Goal: Information Seeking & Learning: Learn about a topic

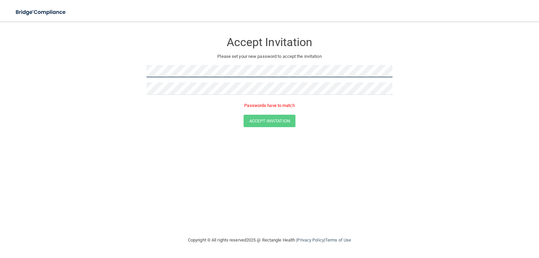
click at [83, 56] on form "Accept Invitation Please set your new password to accept the invitation Passwor…" at bounding box center [269, 81] width 512 height 107
click at [34, 69] on form "Accept Invitation Please set your new password to accept the invitation Passwor…" at bounding box center [269, 81] width 512 height 107
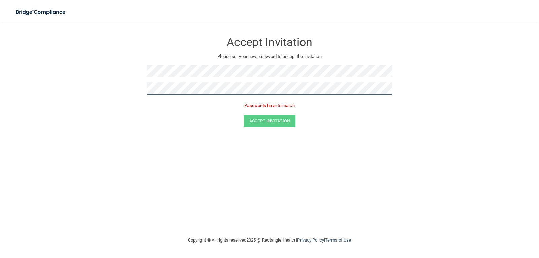
click at [103, 85] on form "Accept Invitation Please set your new password to accept the invitation Passwor…" at bounding box center [269, 81] width 512 height 107
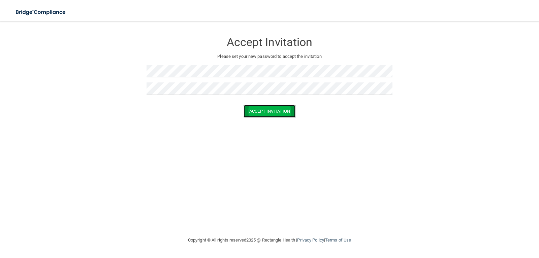
click at [280, 107] on button "Accept Invitation" at bounding box center [270, 111] width 52 height 12
click at [278, 105] on p "Token is invalid or blank." at bounding box center [270, 106] width 246 height 8
click at [165, 78] on div at bounding box center [270, 74] width 246 height 18
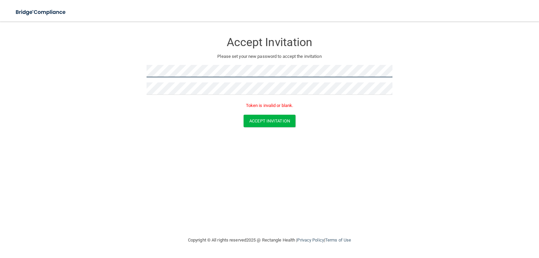
click at [55, 86] on form "Accept Invitation Please set your new password to accept the invitation Token i…" at bounding box center [269, 81] width 512 height 107
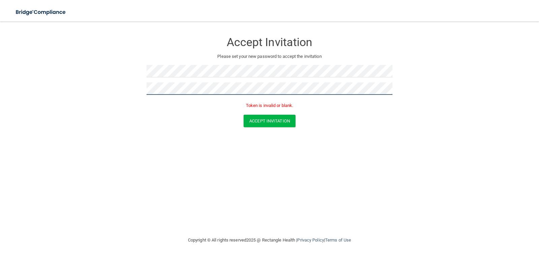
click at [0, 86] on main "Accept Invitation Please set your new password to accept the invitation Token i…" at bounding box center [269, 140] width 539 height 237
click at [244, 115] on button "Accept Invitation" at bounding box center [270, 121] width 52 height 12
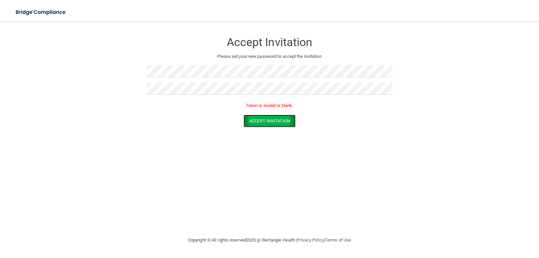
click at [290, 121] on button "Accept Invitation" at bounding box center [270, 121] width 52 height 12
click at [278, 122] on button "Accept Invitation" at bounding box center [270, 121] width 52 height 12
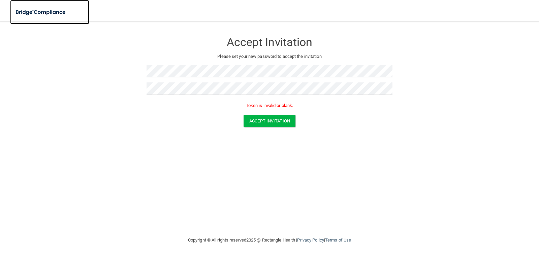
click at [37, 14] on img at bounding box center [41, 12] width 62 height 14
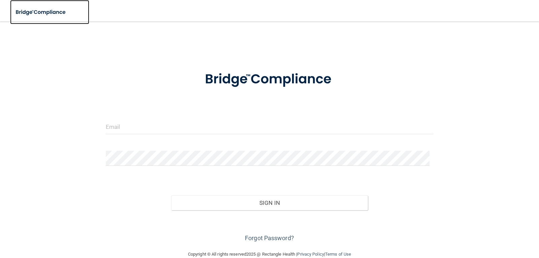
click at [37, 14] on img at bounding box center [41, 12] width 62 height 14
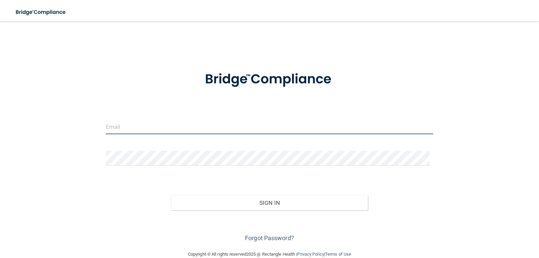
click at [144, 128] on input "email" at bounding box center [270, 126] width 328 height 15
type input "[EMAIL_ADDRESS][DOMAIN_NAME]"
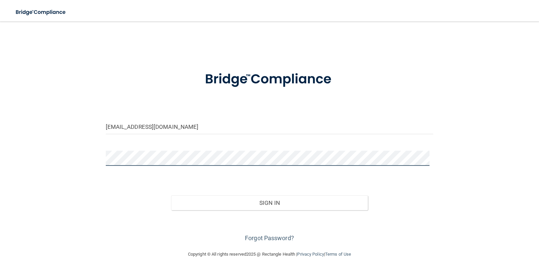
click at [171, 196] on button "Sign In" at bounding box center [269, 203] width 197 height 15
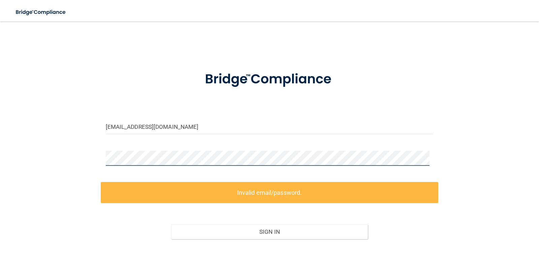
scroll to position [34, 0]
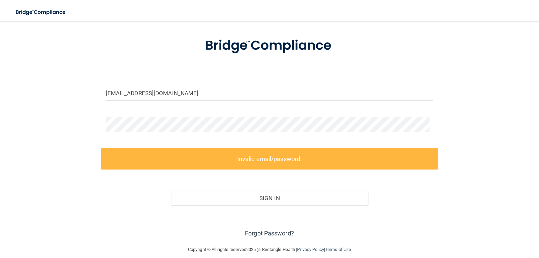
click at [271, 232] on link "Forgot Password?" at bounding box center [269, 233] width 49 height 7
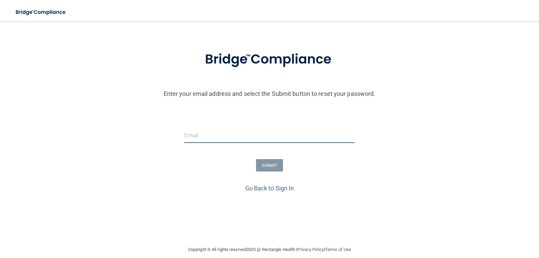
click at [194, 134] on input "email" at bounding box center [269, 135] width 171 height 15
type input "[EMAIL_ADDRESS][DOMAIN_NAME]"
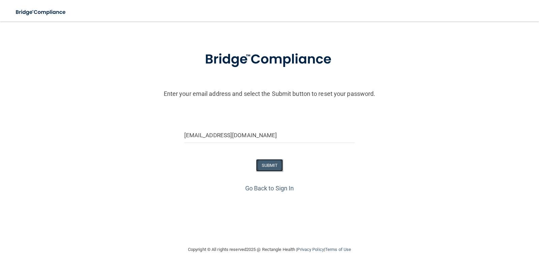
click at [272, 167] on button "SUBMIT" at bounding box center [269, 165] width 27 height 12
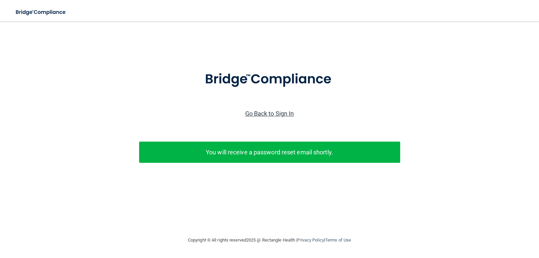
click at [271, 110] on link "Go Back to Sign In" at bounding box center [269, 113] width 49 height 7
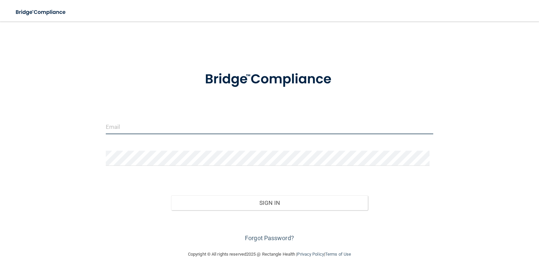
click at [129, 132] on input "email" at bounding box center [270, 126] width 328 height 15
type input "[EMAIL_ADDRESS][DOMAIN_NAME]"
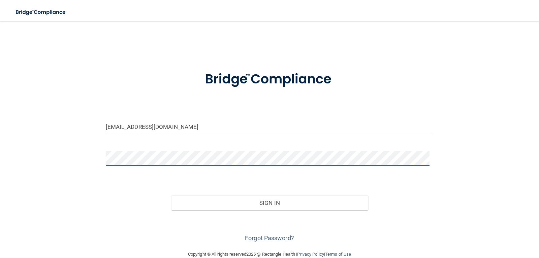
click at [171, 196] on button "Sign In" at bounding box center [269, 203] width 197 height 15
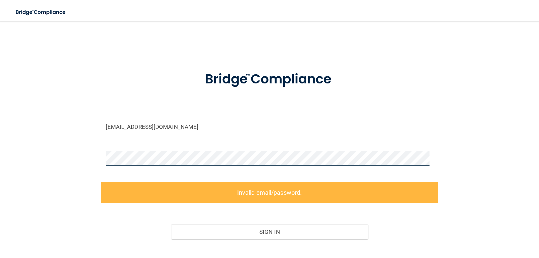
click at [27, 145] on div "ferndominguez@live.com Invalid email/password. You don't have permission to acc…" at bounding box center [269, 150] width 512 height 245
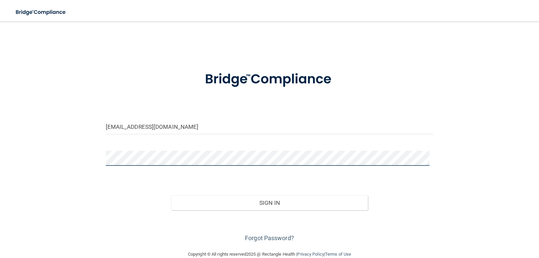
click at [171, 196] on button "Sign In" at bounding box center [269, 203] width 197 height 15
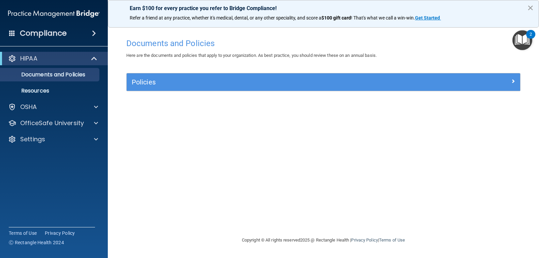
click at [528, 8] on button "×" at bounding box center [530, 7] width 6 height 11
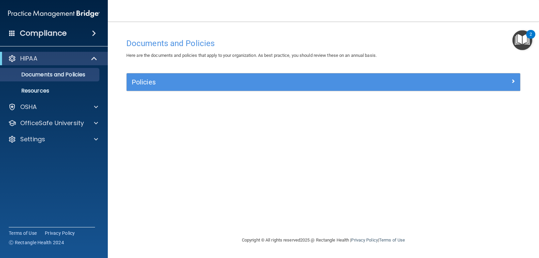
click at [526, 37] on img "Open Resource Center, 2 new notifications" at bounding box center [522, 40] width 20 height 20
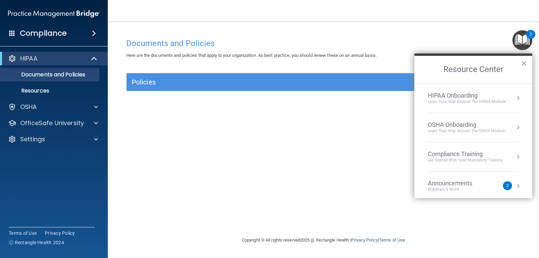
click at [459, 41] on h4 "Documents and Policies" at bounding box center [323, 43] width 394 height 9
click at [526, 61] on button "×" at bounding box center [524, 63] width 6 height 11
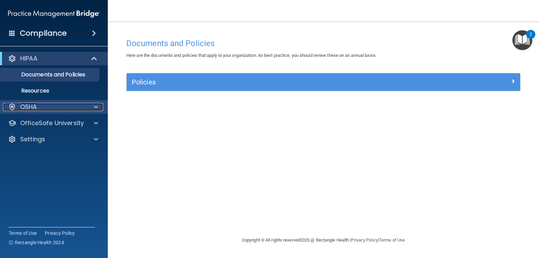
click at [74, 103] on div "OSHA" at bounding box center [45, 107] width 84 height 8
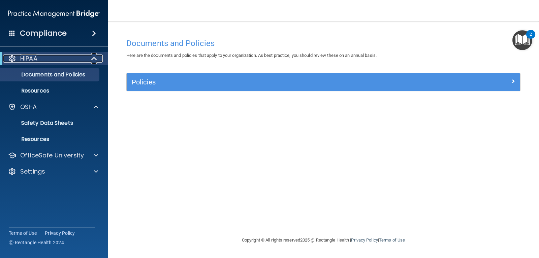
click at [82, 58] on div "HIPAA" at bounding box center [44, 59] width 83 height 8
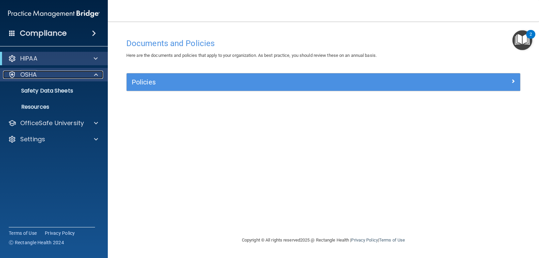
click at [83, 74] on div "OSHA" at bounding box center [45, 75] width 84 height 8
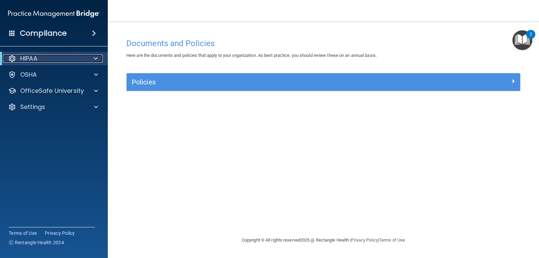
click at [86, 62] on div at bounding box center [94, 59] width 17 height 8
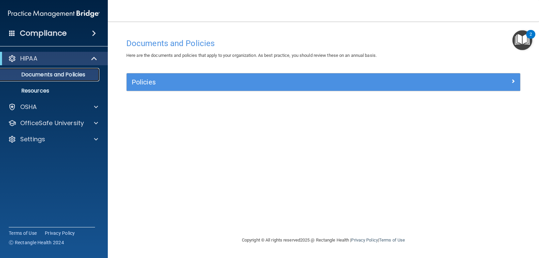
click at [91, 77] on p "Documents and Policies" at bounding box center [50, 74] width 92 height 7
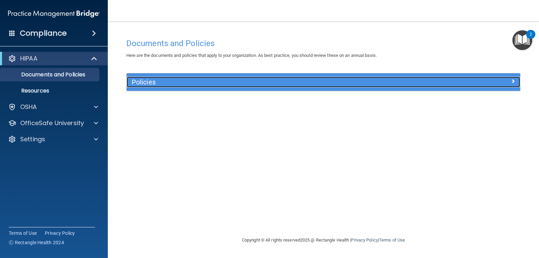
click at [157, 85] on h5 "Policies" at bounding box center [274, 81] width 285 height 7
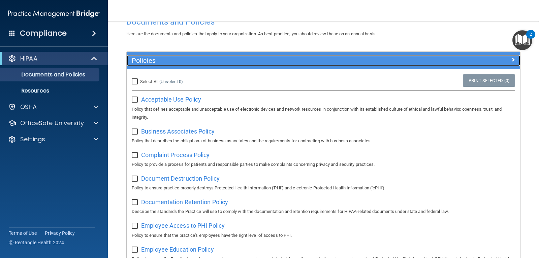
scroll to position [34, 0]
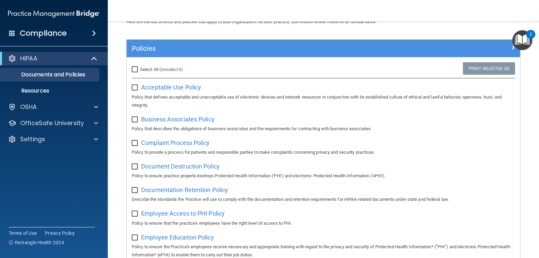
click at [133, 88] on input "checkbox" at bounding box center [136, 87] width 8 height 5
checkbox input "true"
click at [136, 120] on input "checkbox" at bounding box center [136, 119] width 8 height 5
checkbox input "true"
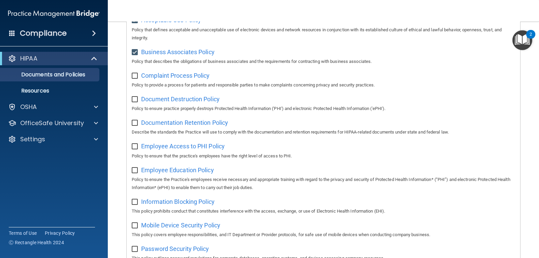
click at [134, 76] on input "checkbox" at bounding box center [136, 75] width 8 height 5
checkbox input "true"
click at [133, 98] on input "checkbox" at bounding box center [136, 99] width 8 height 5
checkbox input "true"
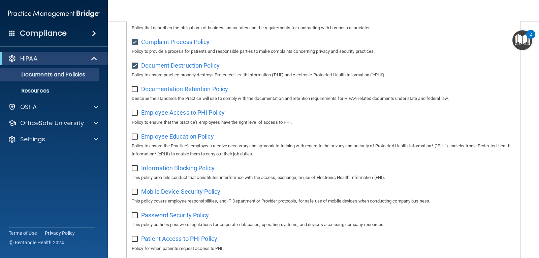
click at [134, 92] on input "checkbox" at bounding box center [136, 89] width 8 height 5
checkbox input "true"
click at [132, 110] on input "checkbox" at bounding box center [136, 112] width 8 height 5
checkbox input "true"
click at [135, 137] on input "checkbox" at bounding box center [136, 136] width 8 height 5
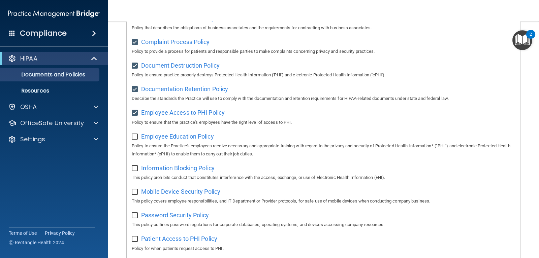
checkbox input "true"
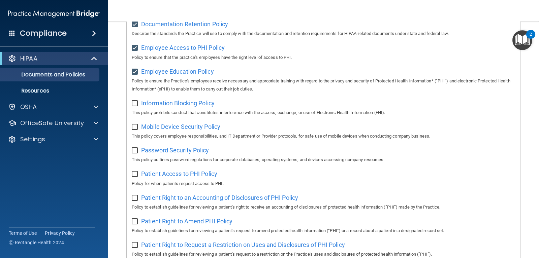
scroll to position [202, 0]
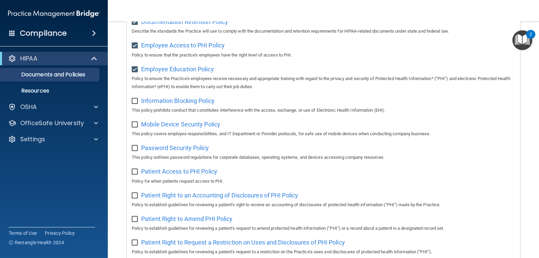
click at [134, 102] on input "checkbox" at bounding box center [136, 101] width 8 height 5
checkbox input "true"
click at [131, 123] on div "Select All (Unselect 8) Unselect All Print Selected (8) Acceptable Use Policy P…" at bounding box center [323, 168] width 393 height 559
click at [134, 125] on input "checkbox" at bounding box center [136, 124] width 8 height 5
checkbox input "true"
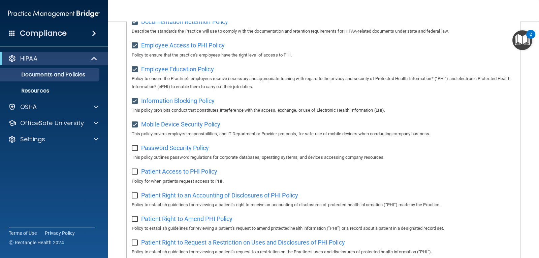
click at [134, 149] on input "checkbox" at bounding box center [136, 148] width 8 height 5
checkbox input "true"
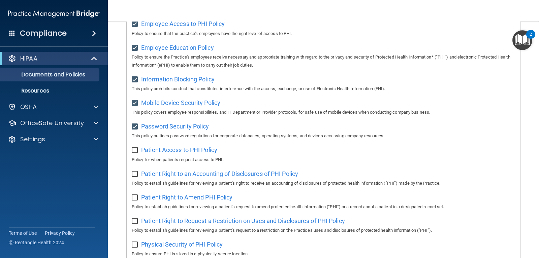
scroll to position [236, 0]
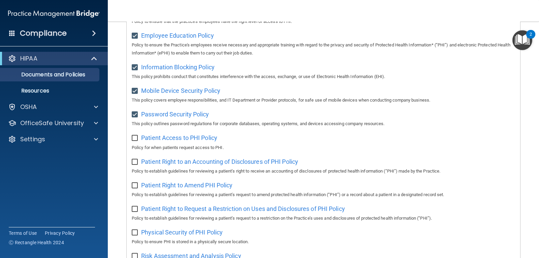
click at [134, 146] on p "Policy for when patients request access to PHI." at bounding box center [323, 148] width 383 height 8
click at [136, 141] on div "Patient Access to PHI Policy Policy for when patients request access to PHI." at bounding box center [323, 141] width 383 height 19
click at [136, 139] on input "checkbox" at bounding box center [136, 138] width 8 height 5
checkbox input "true"
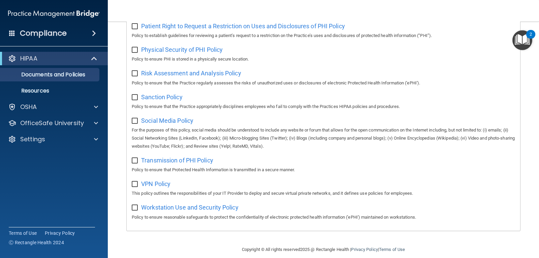
scroll to position [426, 0]
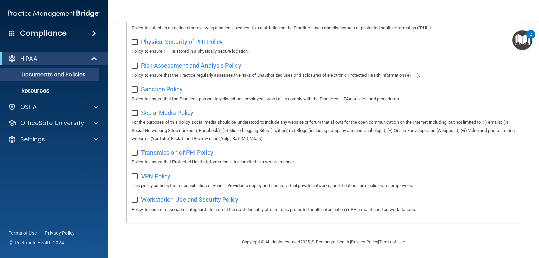
click at [137, 198] on input "checkbox" at bounding box center [136, 200] width 8 height 5
checkbox input "true"
click at [135, 176] on input "checkbox" at bounding box center [136, 176] width 8 height 5
checkbox input "true"
click at [132, 154] on input "checkbox" at bounding box center [136, 153] width 8 height 5
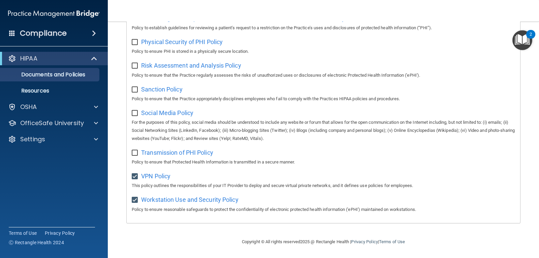
checkbox input "true"
click at [136, 113] on input "checkbox" at bounding box center [136, 113] width 8 height 5
checkbox input "true"
click at [135, 93] on div "Sanction Policy Policy to ensure that the Practice appropriately disciplines em…" at bounding box center [323, 93] width 383 height 19
click at [155, 91] on span "Sanction Policy" at bounding box center [161, 89] width 41 height 7
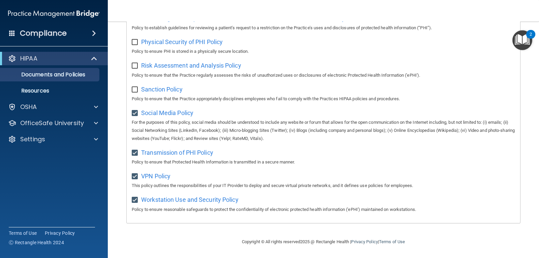
click at [134, 90] on input "checkbox" at bounding box center [136, 89] width 8 height 5
checkbox input "true"
click at [133, 67] on input "checkbox" at bounding box center [136, 65] width 8 height 5
checkbox input "true"
click at [134, 44] on input "checkbox" at bounding box center [136, 42] width 8 height 5
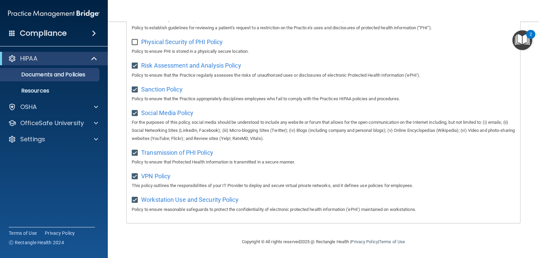
checkbox input "true"
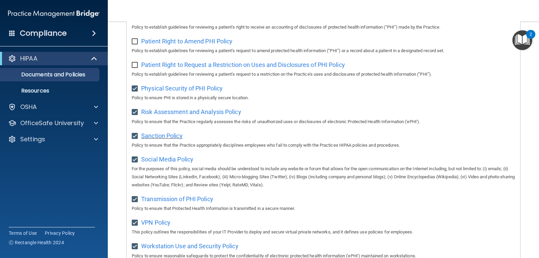
scroll to position [325, 0]
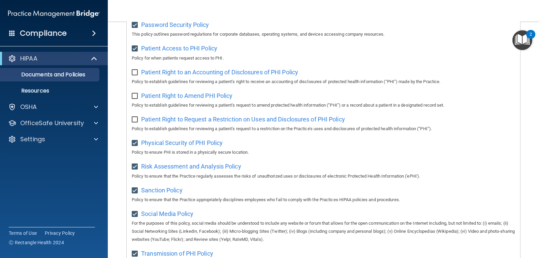
click at [135, 118] on input "checkbox" at bounding box center [136, 119] width 8 height 5
checkbox input "true"
click at [134, 96] on input "checkbox" at bounding box center [136, 96] width 8 height 5
checkbox input "true"
drag, startPoint x: 135, startPoint y: 71, endPoint x: 229, endPoint y: 86, distance: 94.8
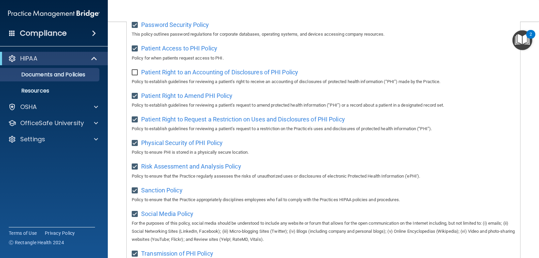
click at [135, 71] on input "checkbox" at bounding box center [136, 72] width 8 height 5
checkbox input "true"
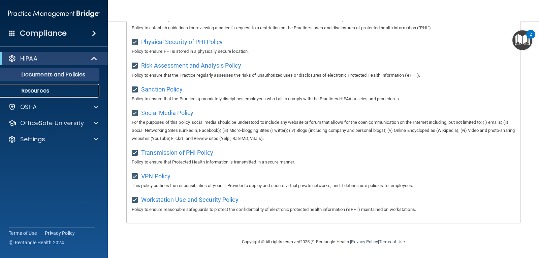
click at [43, 93] on p "Resources" at bounding box center [50, 91] width 92 height 7
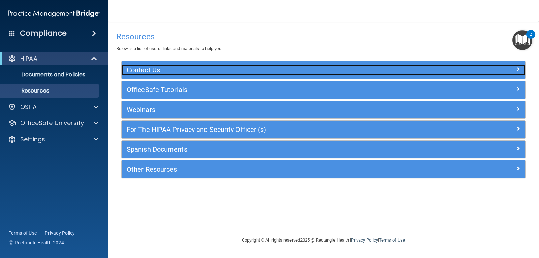
click at [170, 71] on h5 "Contact Us" at bounding box center [273, 69] width 293 height 7
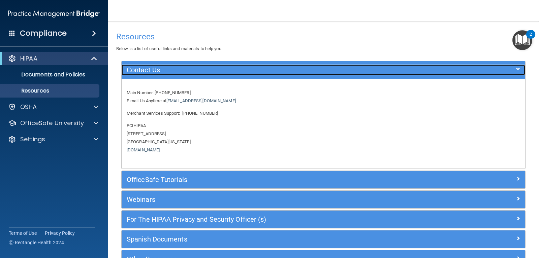
click at [170, 71] on h5 "Contact Us" at bounding box center [273, 69] width 293 height 7
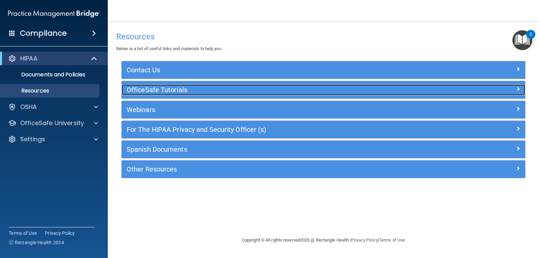
click at [176, 93] on h5 "OfficeSafe Tutorials" at bounding box center [273, 89] width 293 height 7
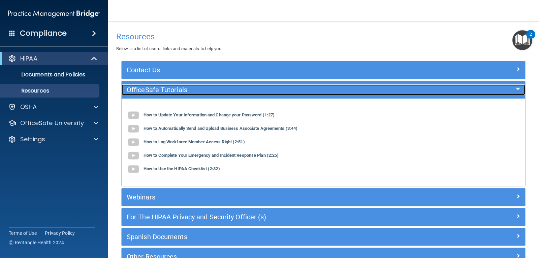
click at [173, 93] on h5 "OfficeSafe Tutorials" at bounding box center [273, 89] width 293 height 7
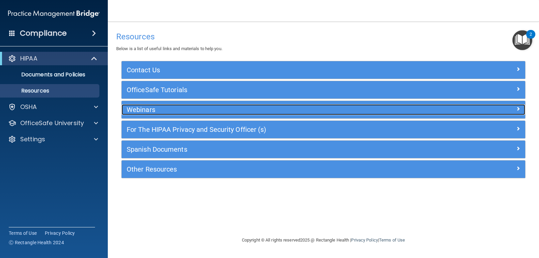
click at [177, 105] on div "Webinars" at bounding box center [273, 109] width 303 height 11
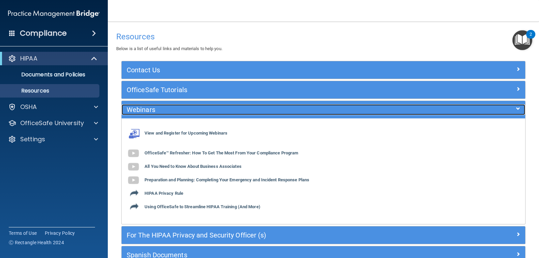
click at [175, 107] on h5 "Webinars" at bounding box center [273, 109] width 293 height 7
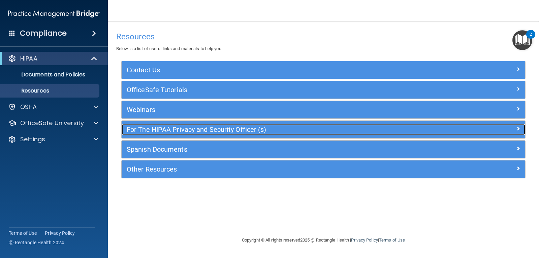
click at [161, 129] on h5 "For The HIPAA Privacy and Security Officer (s)" at bounding box center [273, 129] width 293 height 7
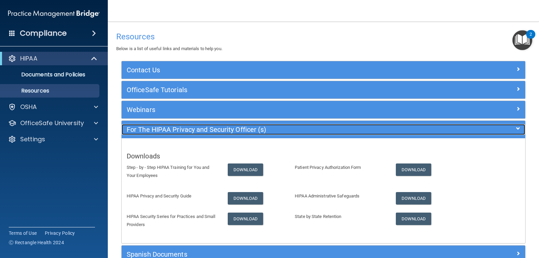
click at [161, 129] on h5 "For The HIPAA Privacy and Security Officer (s)" at bounding box center [273, 129] width 293 height 7
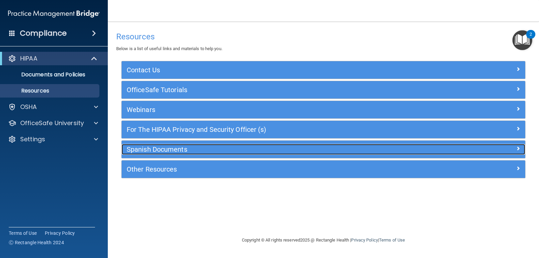
click at [152, 146] on h5 "Spanish Documents" at bounding box center [273, 149] width 293 height 7
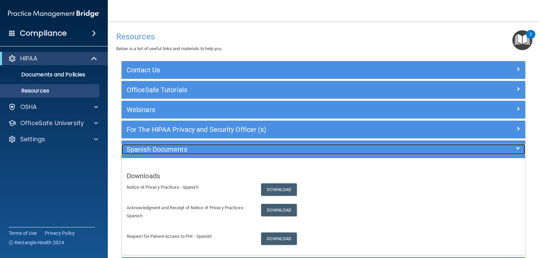
click at [152, 146] on h5 "Spanish Documents" at bounding box center [273, 149] width 293 height 7
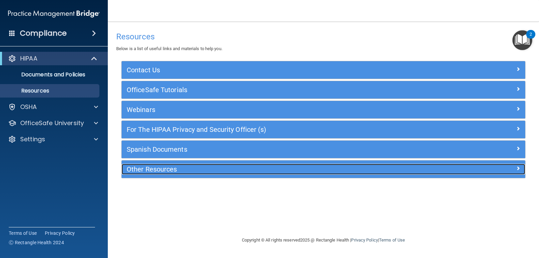
click at [147, 169] on h5 "Other Resources" at bounding box center [273, 169] width 293 height 7
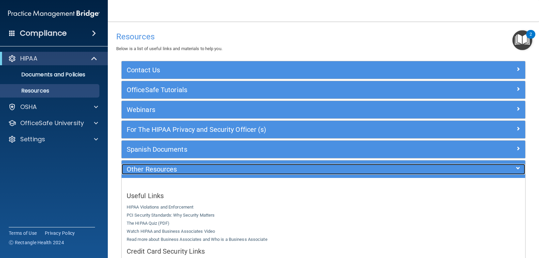
click at [147, 169] on h5 "Other Resources" at bounding box center [273, 169] width 293 height 7
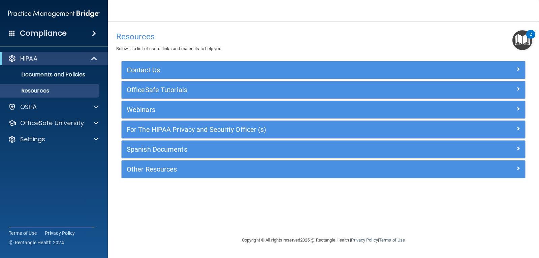
click at [78, 37] on div "Compliance" at bounding box center [54, 33] width 108 height 15
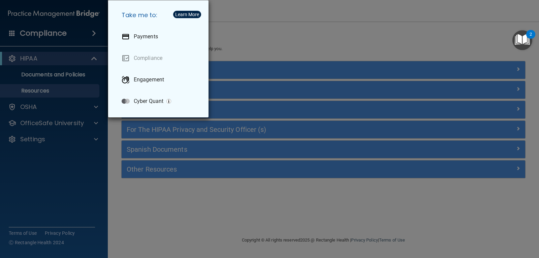
click at [52, 37] on div "Take me to: Payments Compliance Engagement Cyber Quant" at bounding box center [269, 129] width 539 height 258
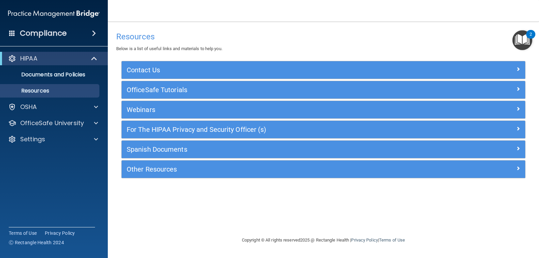
click at [98, 167] on accordion "HIPAA Documents and Policies Report an Incident Business Associates Emergency P…" at bounding box center [54, 110] width 108 height 122
click at [61, 108] on div "OSHA" at bounding box center [45, 107] width 84 height 8
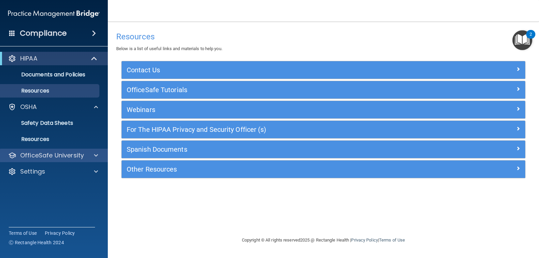
click at [69, 151] on div "OfficeSafe University" at bounding box center [54, 155] width 108 height 13
click at [93, 153] on div at bounding box center [95, 156] width 17 height 8
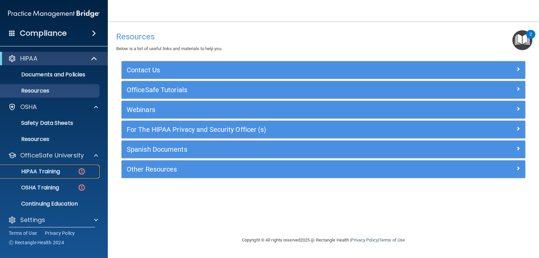
click at [84, 173] on img at bounding box center [81, 171] width 8 height 8
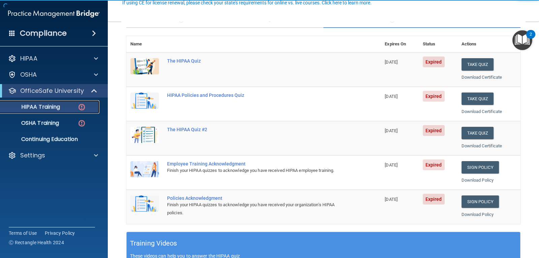
scroll to position [67, 0]
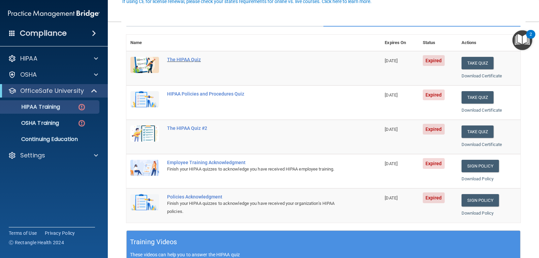
click at [192, 61] on div "The HIPAA Quiz" at bounding box center [257, 59] width 180 height 5
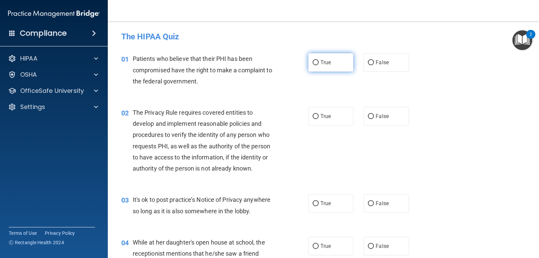
click at [323, 63] on span "True" at bounding box center [325, 62] width 10 height 6
click at [319, 63] on input "True" at bounding box center [316, 62] width 6 height 5
radio input "true"
click at [330, 114] on label "True" at bounding box center [330, 116] width 45 height 19
click at [319, 114] on input "True" at bounding box center [316, 116] width 6 height 5
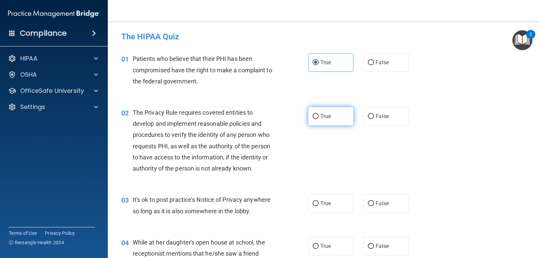
radio input "true"
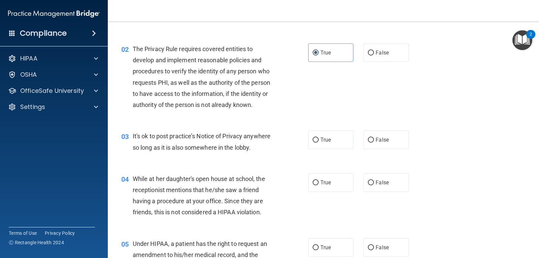
scroll to position [67, 0]
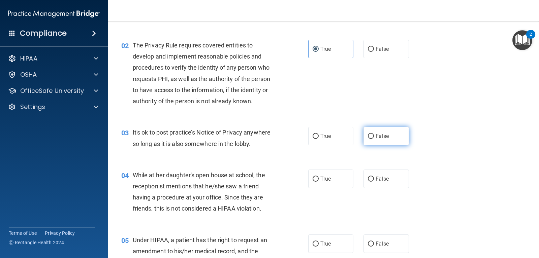
click at [376, 136] on span "False" at bounding box center [382, 136] width 13 height 6
click at [374, 136] on input "False" at bounding box center [371, 136] width 6 height 5
radio input "true"
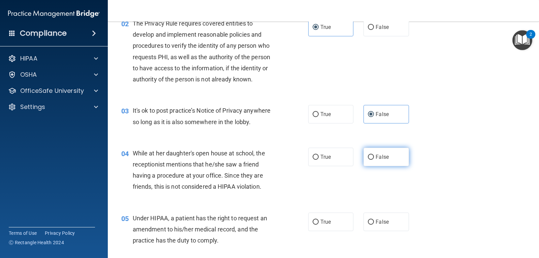
scroll to position [101, 0]
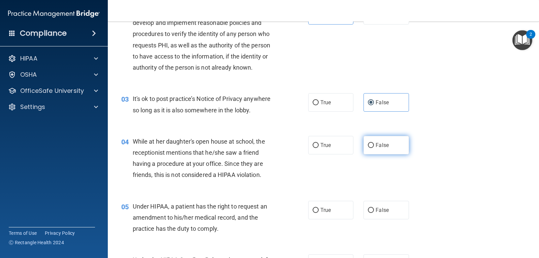
click at [376, 146] on span "False" at bounding box center [382, 145] width 13 height 6
click at [374, 146] on input "False" at bounding box center [371, 145] width 6 height 5
radio input "true"
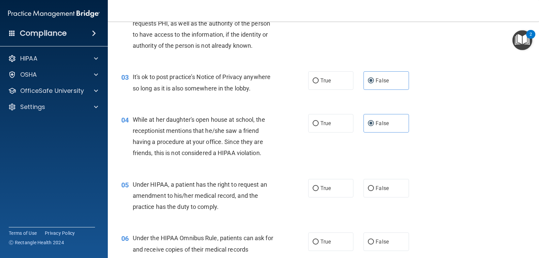
scroll to position [135, 0]
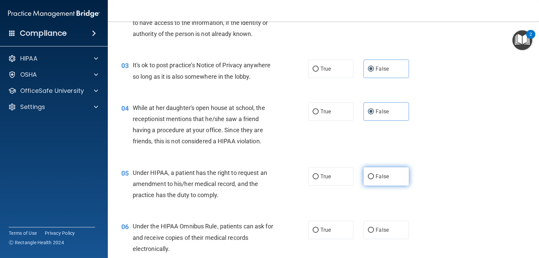
click at [368, 179] on input "False" at bounding box center [371, 177] width 6 height 5
radio input "true"
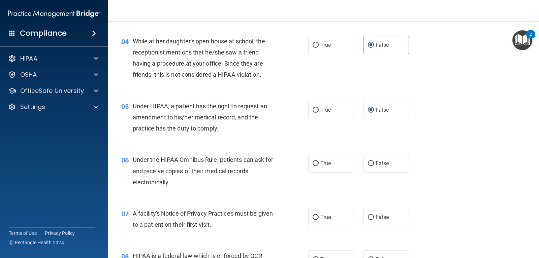
scroll to position [202, 0]
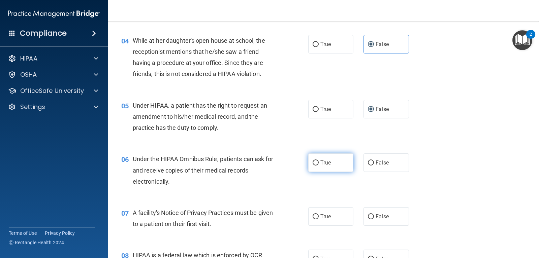
click at [314, 166] on label "True" at bounding box center [330, 163] width 45 height 19
click at [314, 166] on input "True" at bounding box center [316, 163] width 6 height 5
radio input "true"
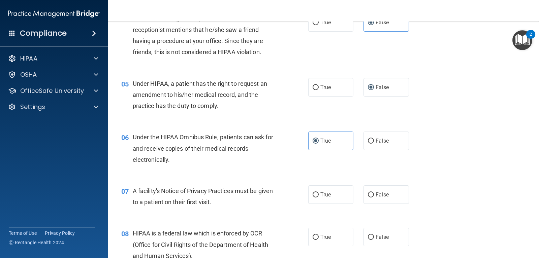
scroll to position [236, 0]
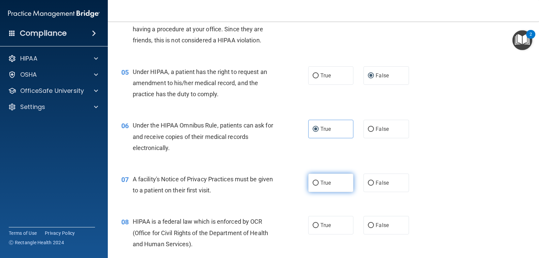
click at [320, 181] on span "True" at bounding box center [325, 183] width 10 height 6
click at [319, 181] on input "True" at bounding box center [316, 183] width 6 height 5
radio input "true"
click at [334, 227] on label "True" at bounding box center [330, 225] width 45 height 19
click at [319, 227] on input "True" at bounding box center [316, 225] width 6 height 5
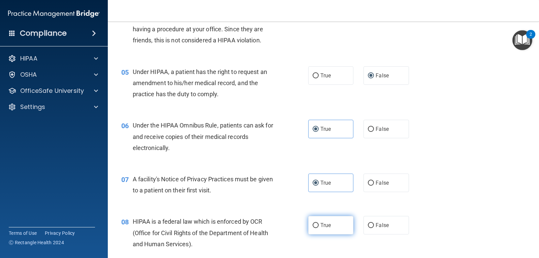
radio input "true"
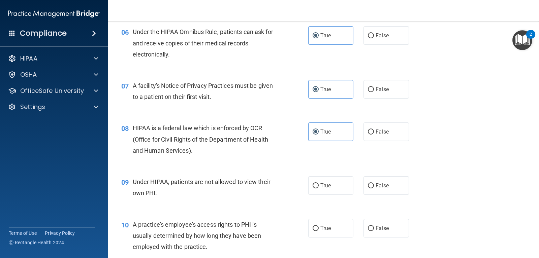
scroll to position [337, 0]
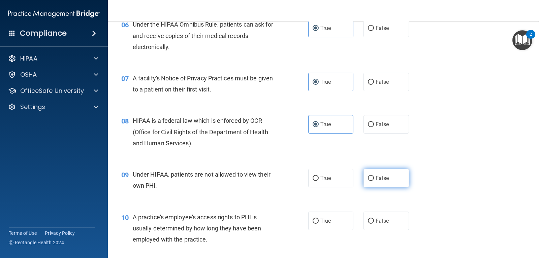
drag, startPoint x: 369, startPoint y: 170, endPoint x: 383, endPoint y: 182, distance: 17.9
click at [369, 170] on label "False" at bounding box center [385, 178] width 45 height 19
click at [369, 176] on input "False" at bounding box center [371, 178] width 6 height 5
radio input "true"
click at [386, 224] on label "False" at bounding box center [385, 221] width 45 height 19
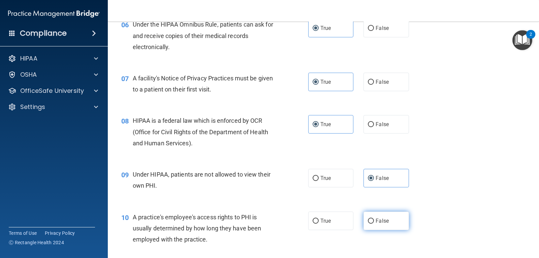
click at [374, 224] on input "False" at bounding box center [371, 221] width 6 height 5
radio input "true"
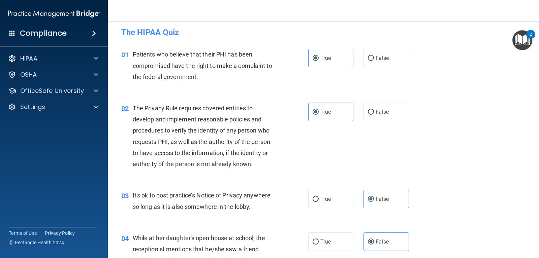
scroll to position [0, 0]
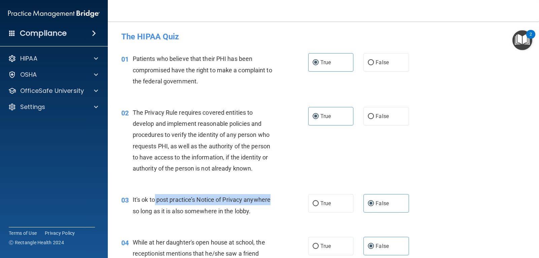
drag, startPoint x: 155, startPoint y: 202, endPoint x: 276, endPoint y: 204, distance: 120.9
click at [276, 204] on div "It's ok to post practice’s Notice of Privacy anywhere so long as it is also som…" at bounding box center [207, 205] width 148 height 22
click at [266, 220] on div "03 It's ok to post practice’s Notice of Privacy anywhere so long as it is also …" at bounding box center [214, 207] width 207 height 26
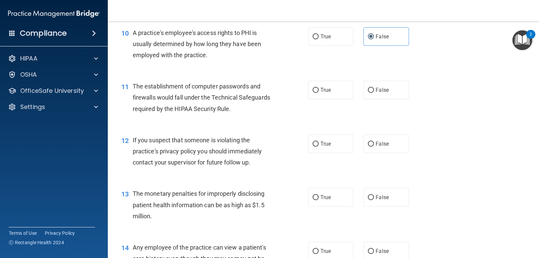
scroll to position [438, 0]
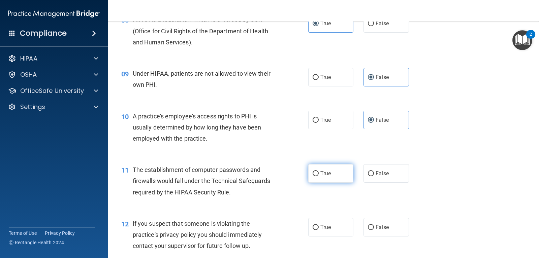
click at [336, 170] on label "True" at bounding box center [330, 173] width 45 height 19
click at [319, 171] on input "True" at bounding box center [316, 173] width 6 height 5
radio input "true"
click at [324, 220] on label "True" at bounding box center [330, 227] width 45 height 19
click at [319, 225] on input "True" at bounding box center [316, 227] width 6 height 5
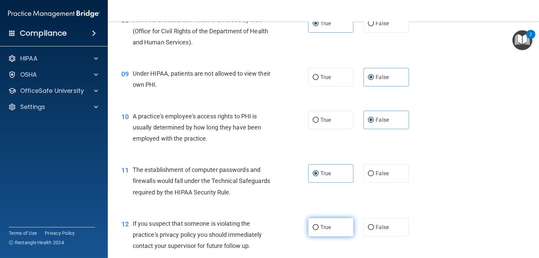
radio input "true"
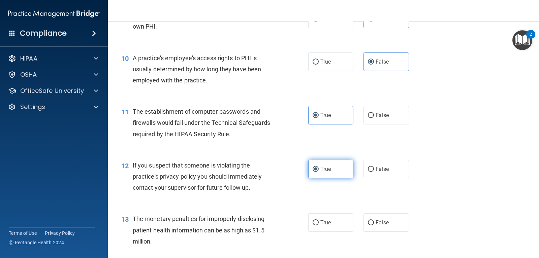
scroll to position [505, 0]
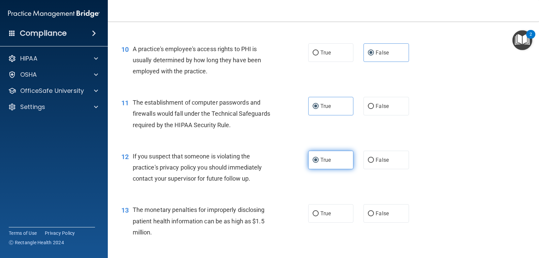
click at [322, 221] on label "True" at bounding box center [330, 213] width 45 height 19
click at [319, 217] on input "True" at bounding box center [316, 214] width 6 height 5
radio input "true"
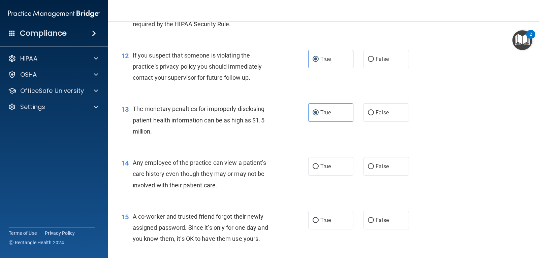
drag, startPoint x: 375, startPoint y: 171, endPoint x: 382, endPoint y: 209, distance: 38.7
click at [375, 170] on label "False" at bounding box center [385, 166] width 45 height 19
click at [374, 169] on input "False" at bounding box center [371, 166] width 6 height 5
radio input "true"
click at [386, 228] on label "False" at bounding box center [385, 220] width 45 height 19
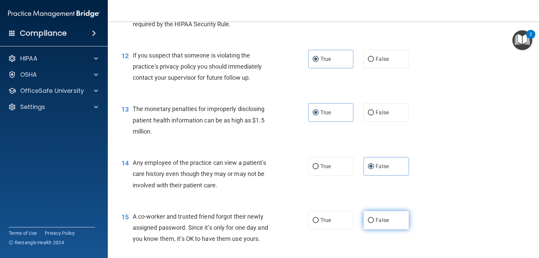
click at [374, 223] on input "False" at bounding box center [371, 220] width 6 height 5
radio input "true"
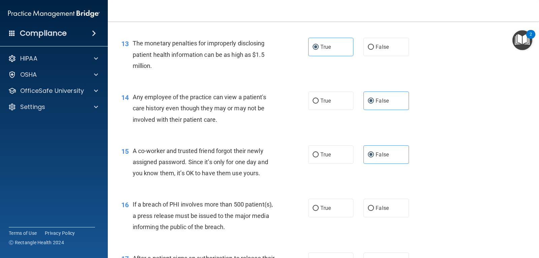
scroll to position [674, 0]
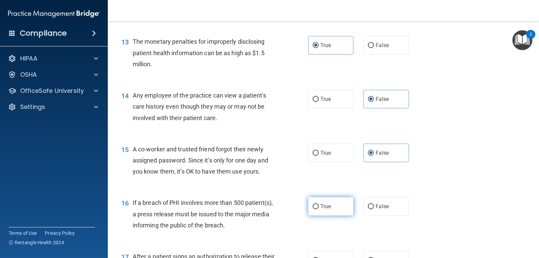
click at [337, 204] on label "True" at bounding box center [330, 206] width 45 height 19
click at [319, 204] on input "True" at bounding box center [316, 206] width 6 height 5
radio input "true"
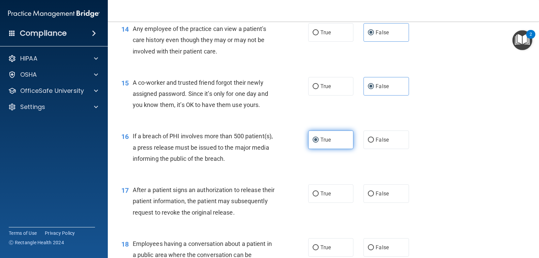
scroll to position [741, 0]
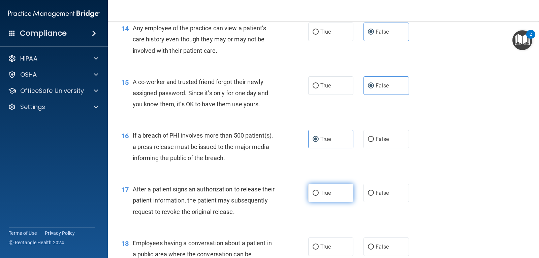
click at [331, 196] on label "True" at bounding box center [330, 193] width 45 height 19
click at [319, 196] on input "True" at bounding box center [316, 193] width 6 height 5
radio input "true"
click at [334, 242] on label "True" at bounding box center [330, 247] width 45 height 19
click at [319, 245] on input "True" at bounding box center [316, 247] width 6 height 5
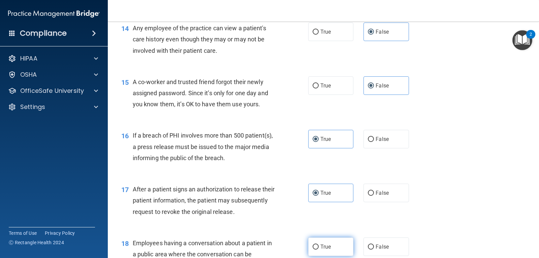
radio input "true"
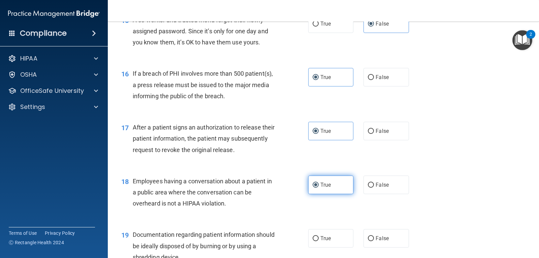
scroll to position [808, 0]
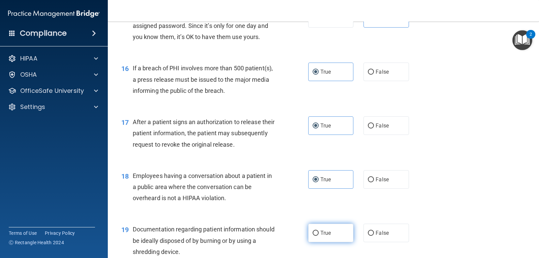
click at [334, 228] on label "True" at bounding box center [330, 233] width 45 height 19
click at [319, 231] on input "True" at bounding box center [316, 233] width 6 height 5
radio input "true"
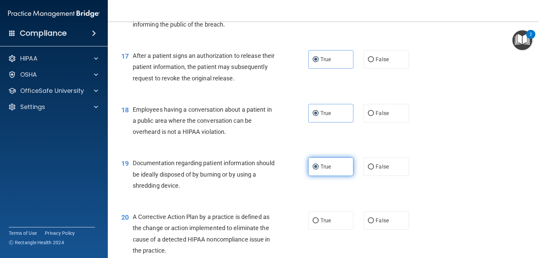
scroll to position [876, 0]
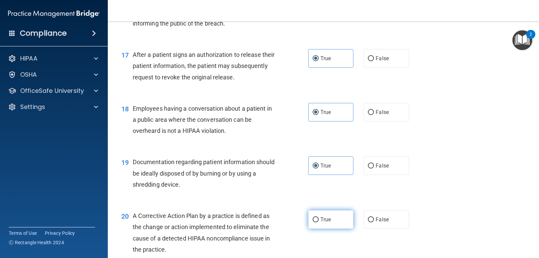
click at [332, 227] on label "True" at bounding box center [330, 220] width 45 height 19
click at [319, 223] on input "True" at bounding box center [316, 220] width 6 height 5
radio input "true"
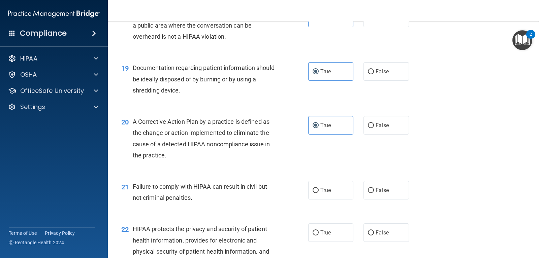
scroll to position [977, 0]
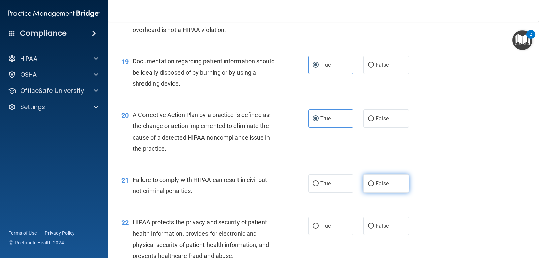
click at [380, 187] on label "False" at bounding box center [385, 184] width 45 height 19
click at [374, 187] on input "False" at bounding box center [371, 184] width 6 height 5
radio input "true"
click at [331, 220] on label "True" at bounding box center [330, 226] width 45 height 19
click at [319, 224] on input "True" at bounding box center [316, 226] width 6 height 5
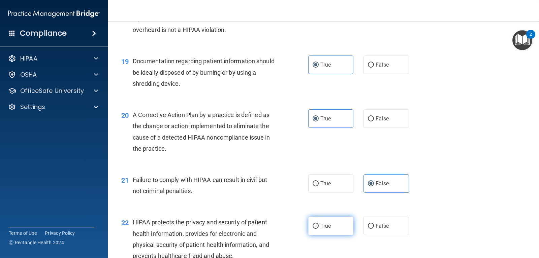
radio input "true"
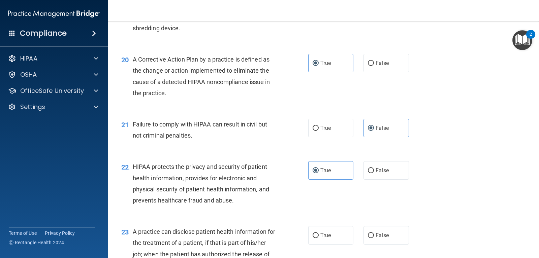
scroll to position [1044, 0]
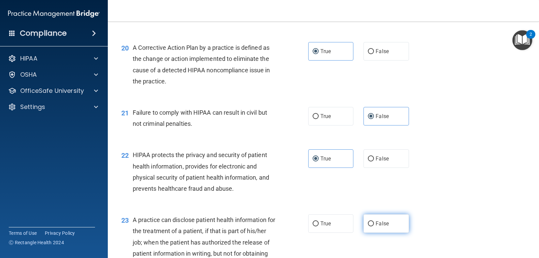
click at [374, 229] on label "False" at bounding box center [385, 224] width 45 height 19
click at [374, 227] on input "False" at bounding box center [371, 224] width 6 height 5
radio input "true"
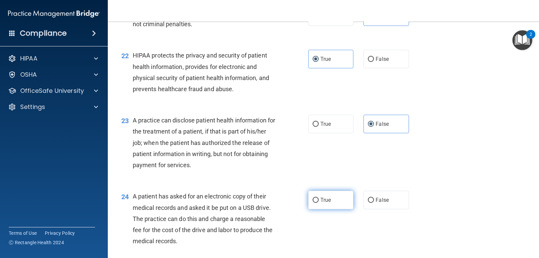
scroll to position [1145, 0]
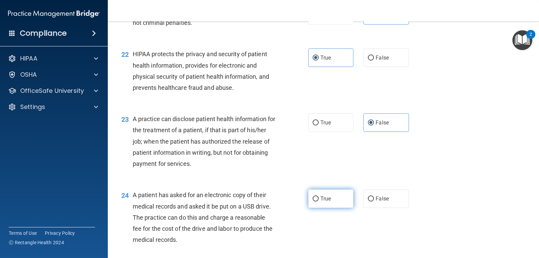
click at [331, 197] on label "True" at bounding box center [330, 199] width 45 height 19
click at [319, 197] on input "True" at bounding box center [316, 199] width 6 height 5
radio input "true"
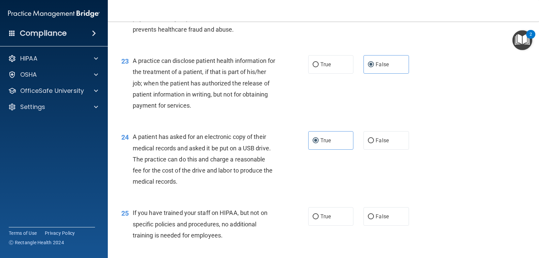
scroll to position [1246, 0]
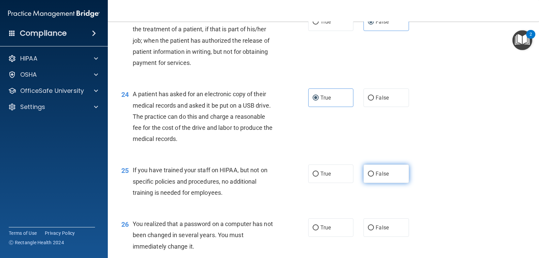
click at [382, 169] on label "False" at bounding box center [385, 174] width 45 height 19
click at [374, 172] on input "False" at bounding box center [371, 174] width 6 height 5
radio input "true"
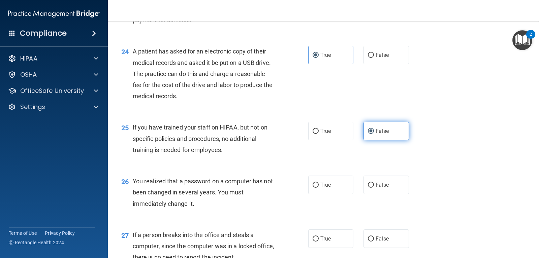
scroll to position [1314, 0]
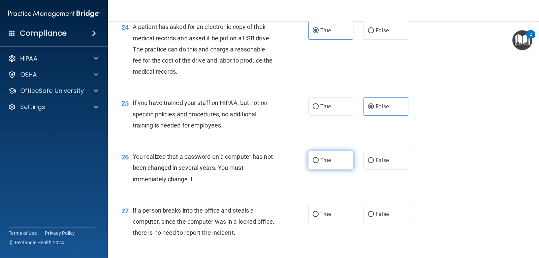
click at [328, 164] on label "True" at bounding box center [330, 160] width 45 height 19
click at [319, 163] on input "True" at bounding box center [316, 160] width 6 height 5
radio input "true"
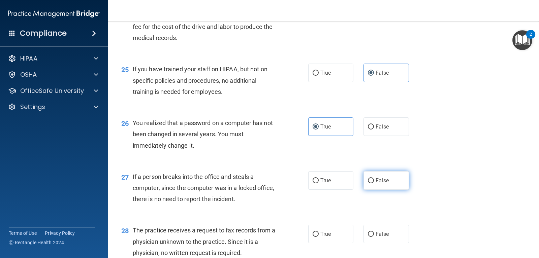
click at [375, 177] on label "False" at bounding box center [385, 180] width 45 height 19
click at [374, 179] on input "False" at bounding box center [371, 181] width 6 height 5
radio input "true"
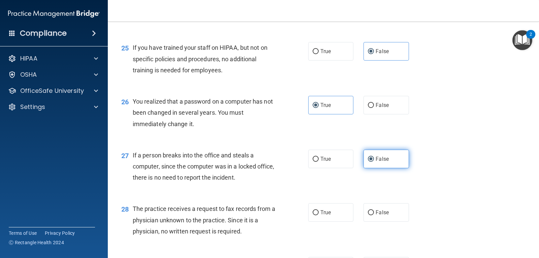
scroll to position [1381, 0]
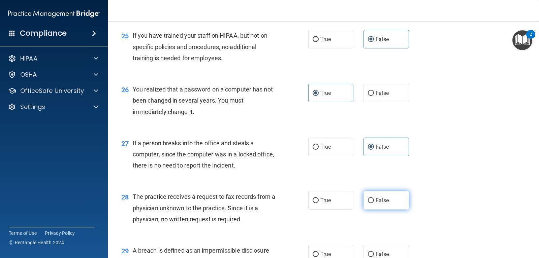
click at [374, 205] on label "False" at bounding box center [385, 200] width 45 height 19
click at [374, 203] on input "False" at bounding box center [371, 200] width 6 height 5
radio input "true"
click at [310, 248] on label "True" at bounding box center [330, 254] width 45 height 19
click at [313, 252] on input "True" at bounding box center [316, 254] width 6 height 5
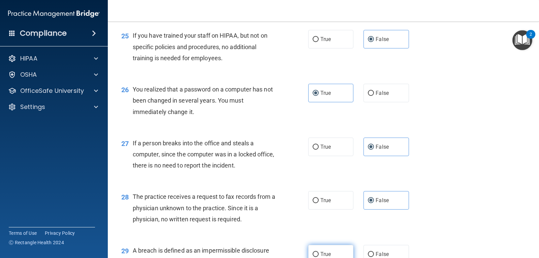
radio input "true"
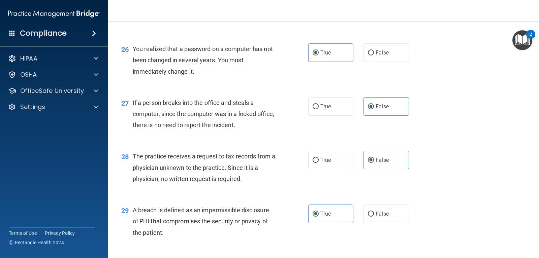
scroll to position [1482, 0]
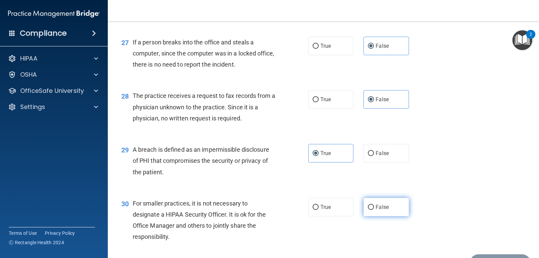
click at [376, 210] on span "False" at bounding box center [382, 207] width 13 height 6
click at [374, 210] on input "False" at bounding box center [371, 207] width 6 height 5
radio input "true"
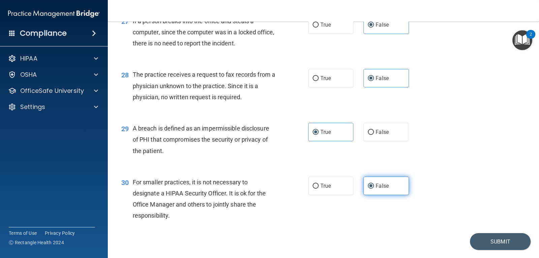
scroll to position [1522, 0]
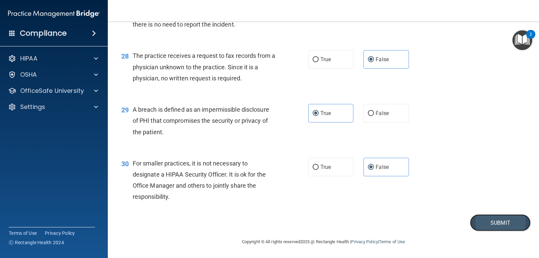
click at [496, 222] on button "Submit" at bounding box center [500, 223] width 61 height 17
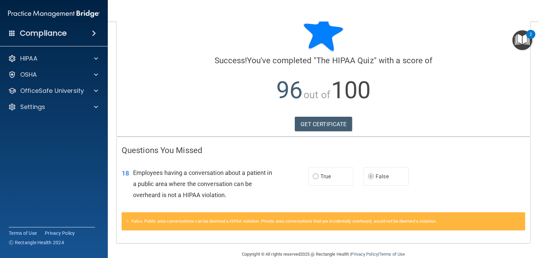
scroll to position [34, 0]
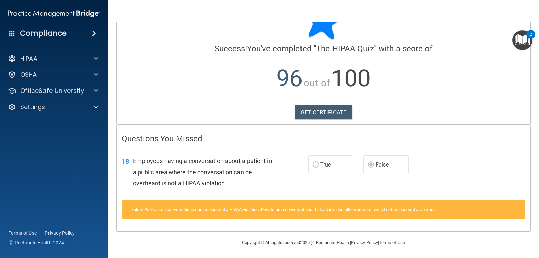
click at [317, 154] on div "18 Employees having a conversation about a patient in a public area where the c…" at bounding box center [324, 174] width 414 height 54
click at [311, 169] on label "True" at bounding box center [330, 165] width 45 height 19
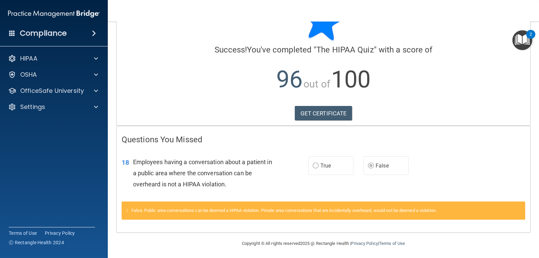
scroll to position [34, 0]
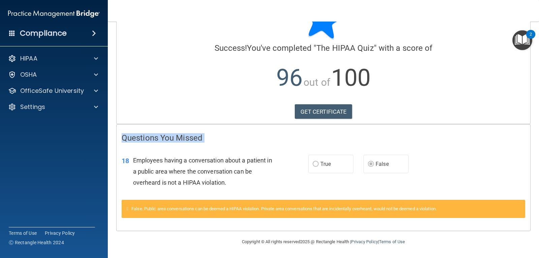
drag, startPoint x: 533, startPoint y: 143, endPoint x: 539, endPoint y: 54, distance: 89.1
click at [539, 54] on main "Calculating your score.... Success! You've completed " The HIPAA Quiz " with a …" at bounding box center [323, 140] width 431 height 237
click at [227, 173] on span "Employees having a conversation about a patient in a public area where the conv…" at bounding box center [202, 171] width 139 height 29
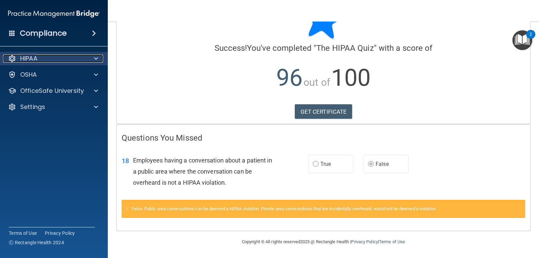
click at [83, 57] on div "HIPAA" at bounding box center [45, 59] width 84 height 8
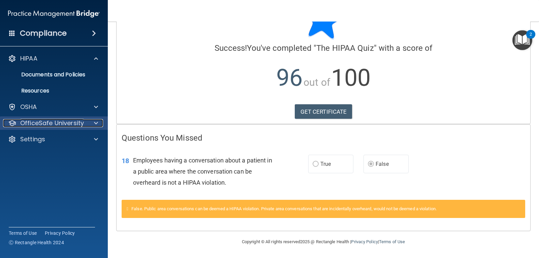
click at [95, 122] on span at bounding box center [96, 123] width 4 height 8
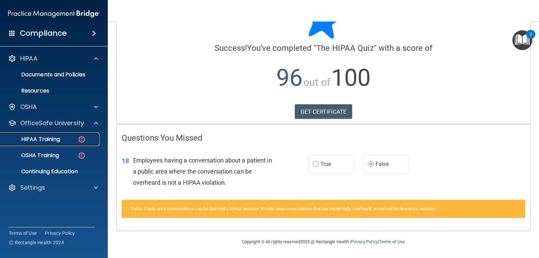
click at [77, 137] on div "HIPAA Training" at bounding box center [50, 139] width 92 height 7
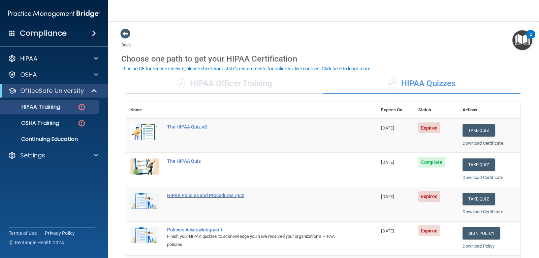
click at [215, 195] on div "HIPAA Policies and Procedures Quiz" at bounding box center [255, 195] width 176 height 5
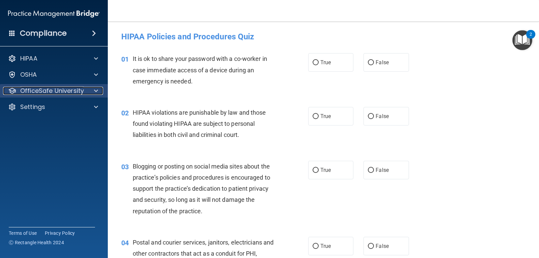
click at [71, 91] on p "OfficeSafe University" at bounding box center [52, 91] width 64 height 8
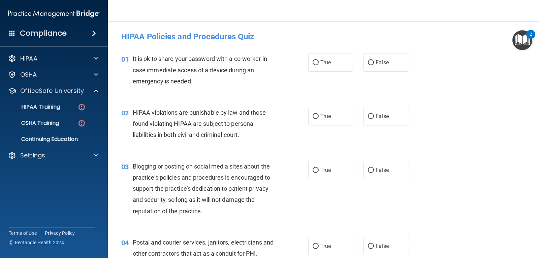
click at [300, 43] on div "HIPAA Policies and Procedures Quiz" at bounding box center [323, 36] width 414 height 17
click at [98, 54] on div "HIPAA" at bounding box center [54, 58] width 108 height 13
click at [96, 59] on span at bounding box center [96, 59] width 4 height 8
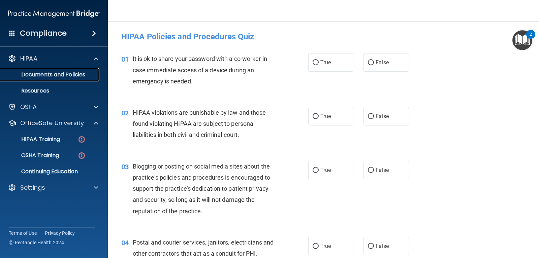
click at [43, 76] on p "Documents and Policies" at bounding box center [50, 74] width 92 height 7
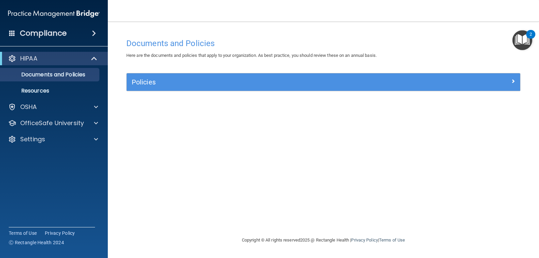
click at [170, 71] on div "Documents and Policies Here are the documents and policies that apply to your o…" at bounding box center [323, 135] width 404 height 201
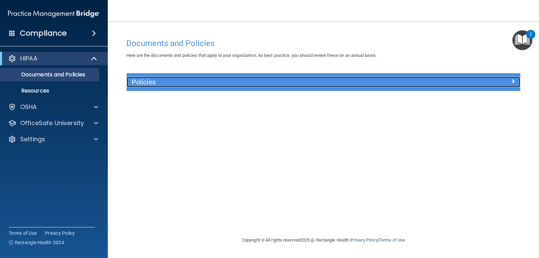
click at [151, 84] on h5 "Policies" at bounding box center [274, 81] width 285 height 7
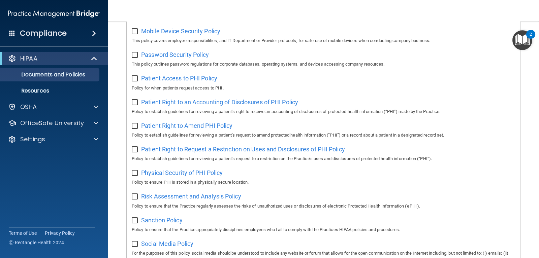
scroll to position [303, 0]
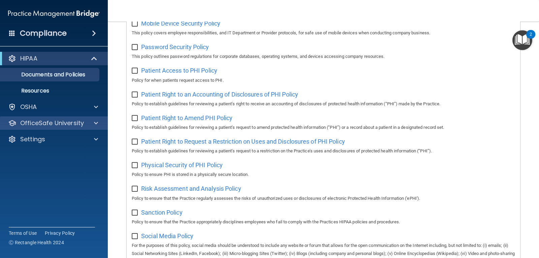
click at [60, 128] on div "OfficeSafe University" at bounding box center [54, 123] width 108 height 13
click at [59, 124] on p "OfficeSafe University" at bounding box center [52, 123] width 64 height 8
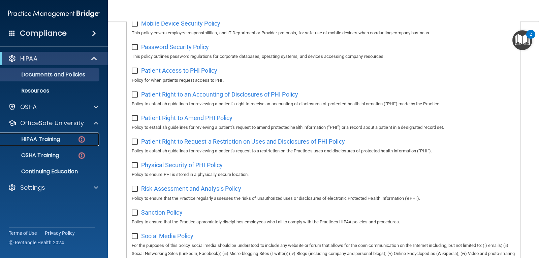
click at [82, 137] on img at bounding box center [81, 139] width 8 height 8
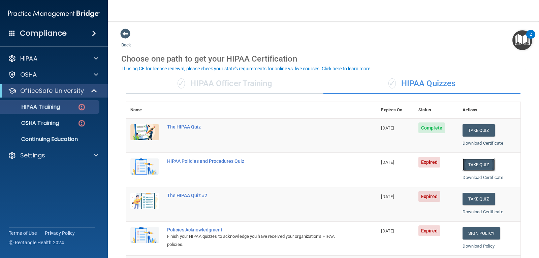
click at [465, 164] on button "Take Quiz" at bounding box center [479, 165] width 32 height 12
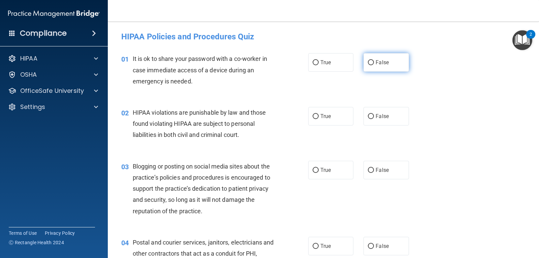
click at [376, 59] on span "False" at bounding box center [382, 62] width 13 height 6
click at [374, 60] on input "False" at bounding box center [371, 62] width 6 height 5
radio input "true"
click at [340, 110] on label "True" at bounding box center [330, 116] width 45 height 19
click at [319, 114] on input "True" at bounding box center [316, 116] width 6 height 5
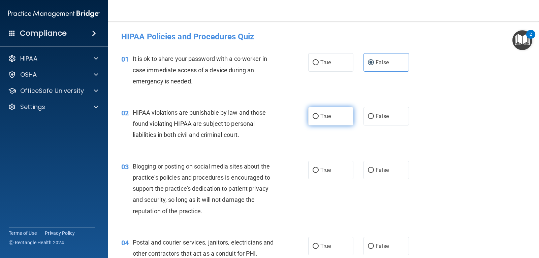
radio input "true"
click at [387, 171] on label "False" at bounding box center [385, 170] width 45 height 19
click at [374, 171] on input "False" at bounding box center [371, 170] width 6 height 5
radio input "true"
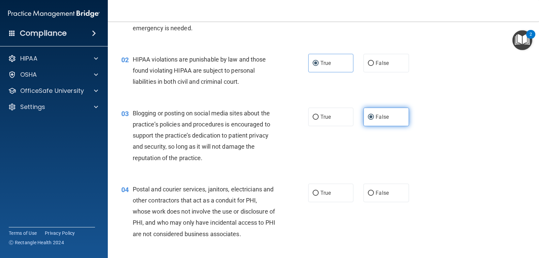
scroll to position [67, 0]
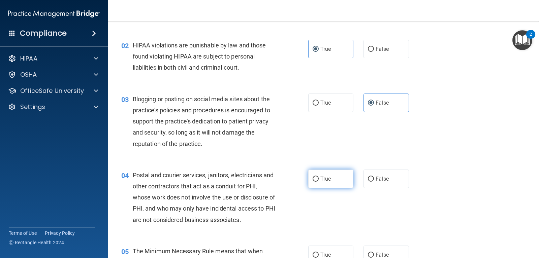
click at [312, 184] on label "True" at bounding box center [330, 179] width 45 height 19
click at [313, 182] on input "True" at bounding box center [316, 179] width 6 height 5
radio input "true"
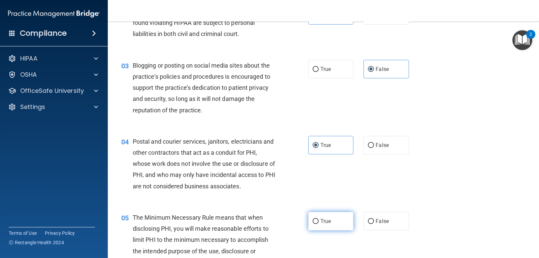
click at [326, 228] on label "True" at bounding box center [330, 221] width 45 height 19
click at [319, 224] on input "True" at bounding box center [316, 221] width 6 height 5
radio input "true"
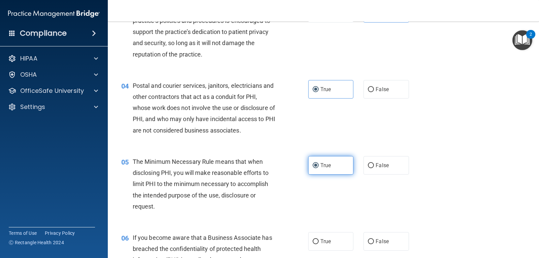
scroll to position [168, 0]
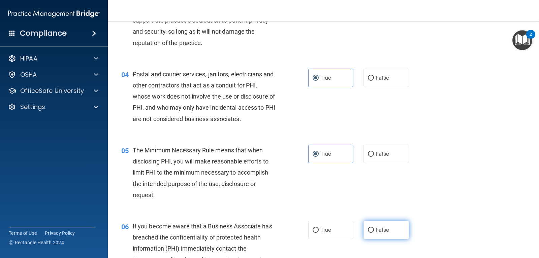
click at [381, 226] on label "False" at bounding box center [385, 230] width 45 height 19
click at [374, 228] on input "False" at bounding box center [371, 230] width 6 height 5
radio input "true"
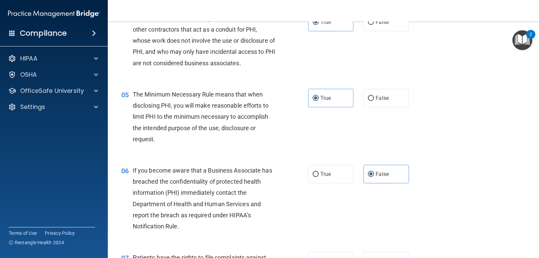
scroll to position [236, 0]
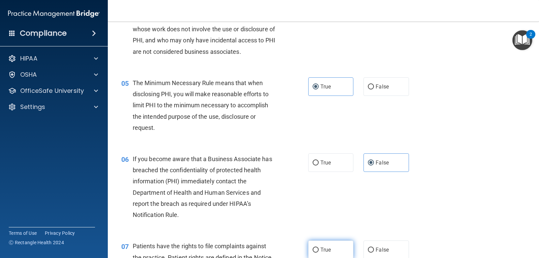
click at [308, 247] on label "True" at bounding box center [330, 250] width 45 height 19
click at [313, 248] on input "True" at bounding box center [316, 250] width 6 height 5
radio input "true"
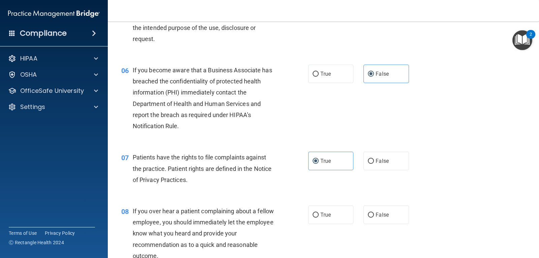
scroll to position [337, 0]
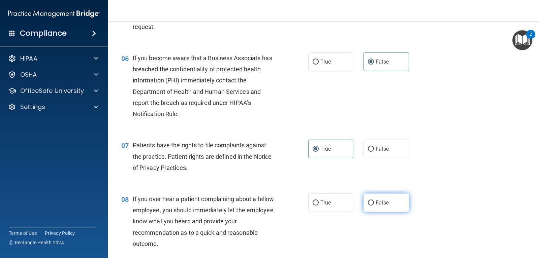
click at [373, 210] on label "False" at bounding box center [385, 203] width 45 height 19
click at [373, 206] on input "False" at bounding box center [371, 203] width 6 height 5
radio input "true"
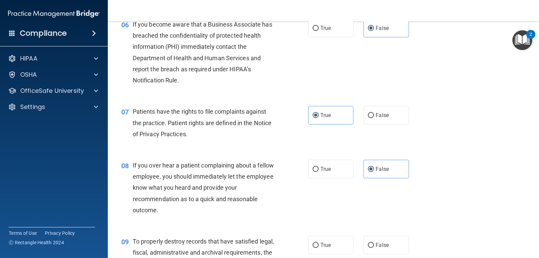
scroll to position [404, 0]
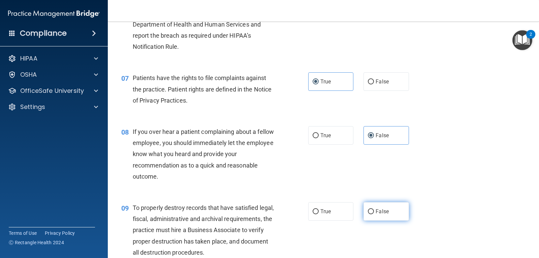
click at [379, 219] on label "False" at bounding box center [385, 211] width 45 height 19
click at [374, 215] on input "False" at bounding box center [371, 212] width 6 height 5
radio input "true"
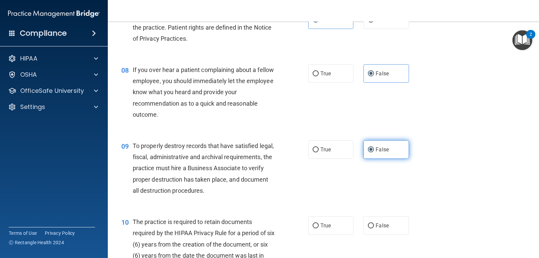
scroll to position [472, 0]
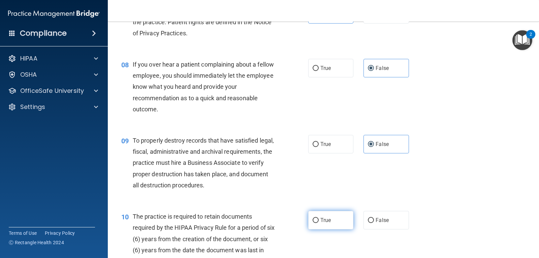
click at [336, 226] on label "True" at bounding box center [330, 220] width 45 height 19
click at [319, 223] on input "True" at bounding box center [316, 220] width 6 height 5
radio input "true"
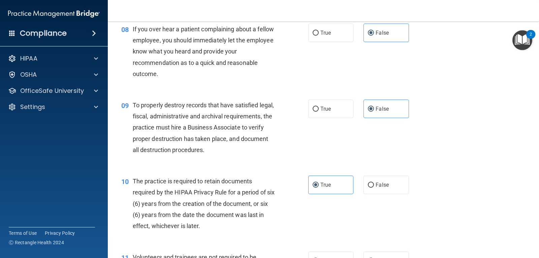
scroll to position [573, 0]
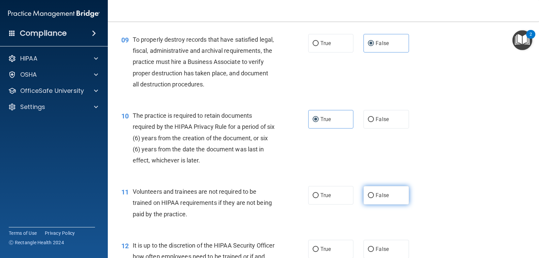
click at [389, 200] on label "False" at bounding box center [385, 195] width 45 height 19
click at [374, 198] on input "False" at bounding box center [371, 195] width 6 height 5
radio input "true"
click at [381, 243] on label "False" at bounding box center [385, 249] width 45 height 19
click at [374, 247] on input "False" at bounding box center [371, 249] width 6 height 5
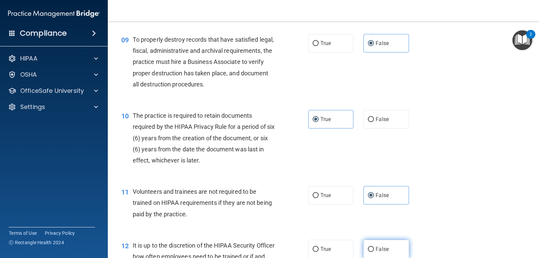
radio input "true"
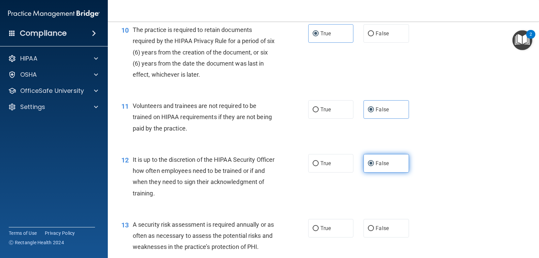
scroll to position [674, 0]
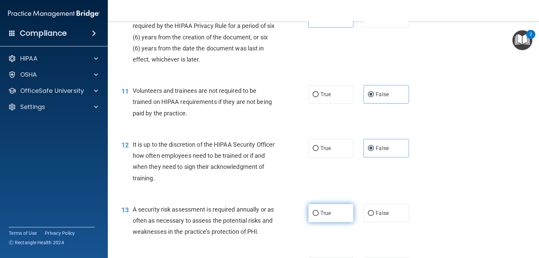
click at [331, 218] on label "True" at bounding box center [330, 213] width 45 height 19
click at [319, 216] on input "True" at bounding box center [316, 213] width 6 height 5
radio input "true"
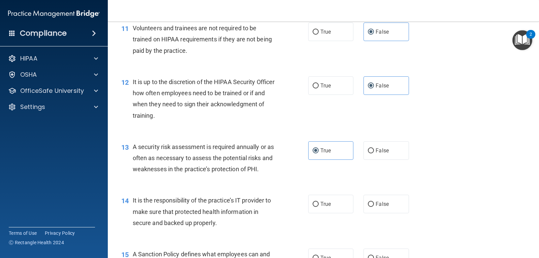
scroll to position [741, 0]
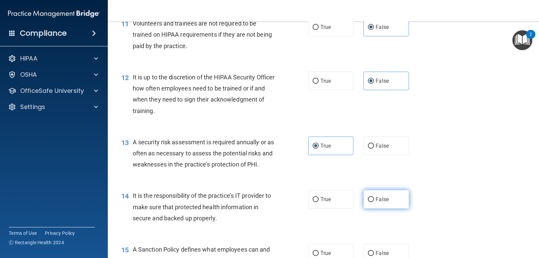
click at [376, 197] on span "False" at bounding box center [382, 199] width 13 height 6
click at [374, 197] on input "False" at bounding box center [371, 199] width 6 height 5
radio input "true"
click at [384, 249] on label "False" at bounding box center [385, 253] width 45 height 19
click at [374, 251] on input "False" at bounding box center [371, 253] width 6 height 5
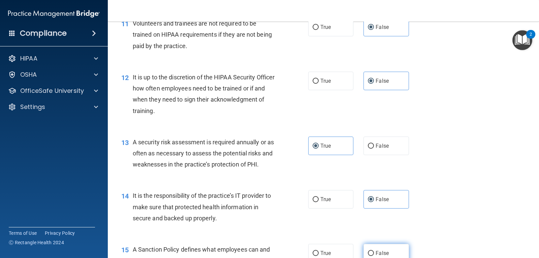
radio input "true"
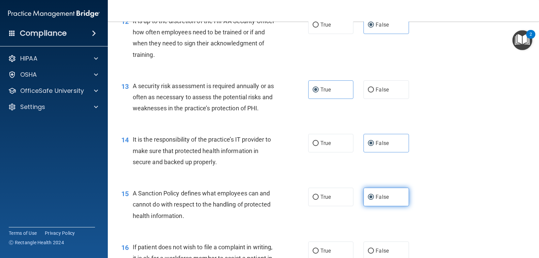
scroll to position [808, 0]
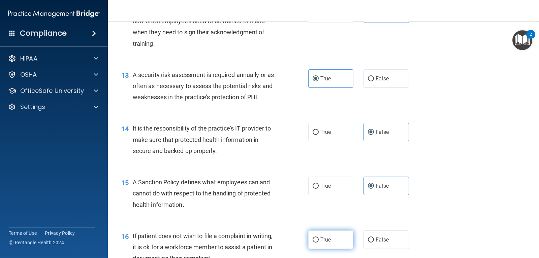
click at [326, 244] on label "True" at bounding box center [330, 240] width 45 height 19
click at [319, 243] on input "True" at bounding box center [316, 240] width 6 height 5
radio input "true"
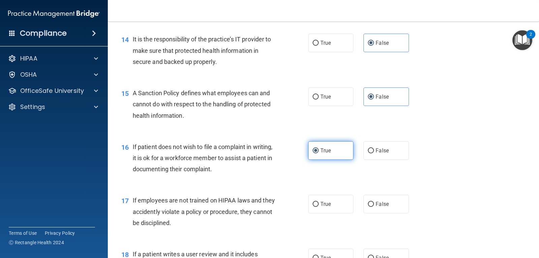
scroll to position [910, 0]
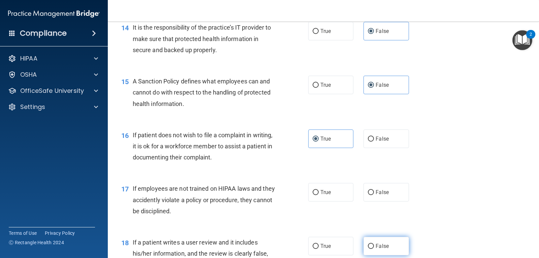
click at [384, 241] on label "False" at bounding box center [385, 246] width 45 height 19
click at [374, 244] on input "False" at bounding box center [371, 246] width 6 height 5
radio input "true"
click at [381, 203] on div "17 If employees are not trained on HIPAA laws and they accidently violate a pol…" at bounding box center [323, 202] width 414 height 54
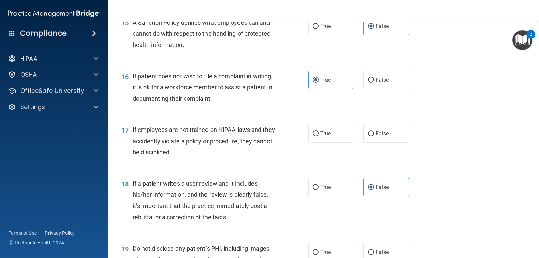
scroll to position [977, 0]
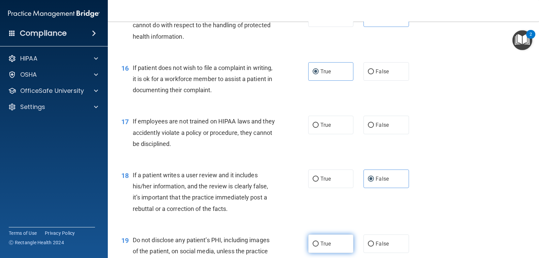
click at [320, 246] on span "True" at bounding box center [325, 244] width 10 height 6
click at [318, 246] on input "True" at bounding box center [316, 244] width 6 height 5
radio input "true"
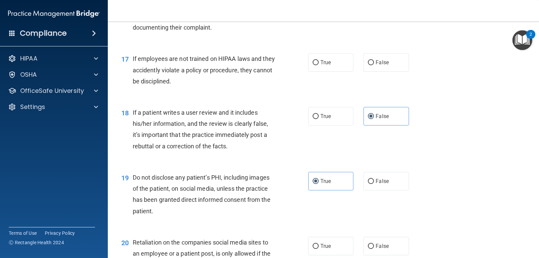
scroll to position [1044, 0]
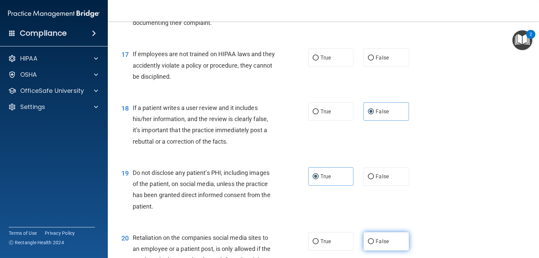
click at [376, 241] on span "False" at bounding box center [382, 242] width 13 height 6
click at [373, 241] on input "False" at bounding box center [371, 242] width 6 height 5
radio input "true"
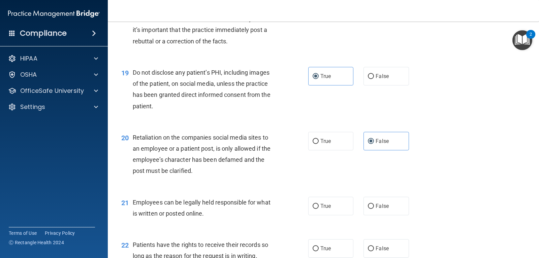
scroll to position [1145, 0]
click at [346, 210] on label "True" at bounding box center [330, 205] width 45 height 19
click at [319, 209] on input "True" at bounding box center [316, 205] width 6 height 5
radio input "true"
click at [376, 251] on span "False" at bounding box center [382, 248] width 13 height 6
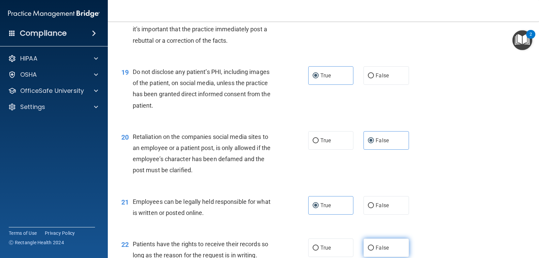
click at [374, 251] on input "False" at bounding box center [371, 248] width 6 height 5
radio input "true"
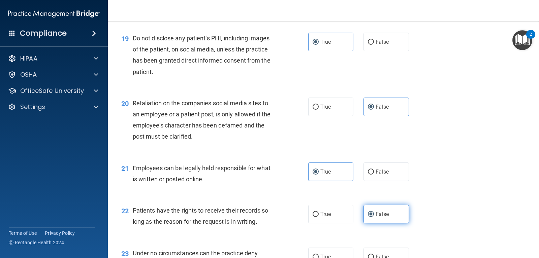
scroll to position [1213, 0]
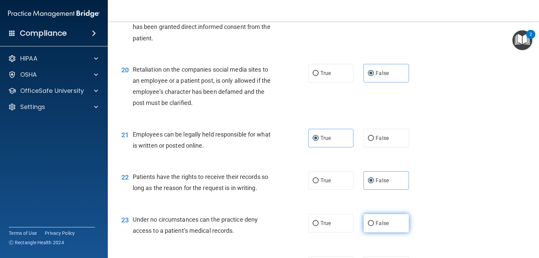
click at [376, 226] on span "False" at bounding box center [382, 223] width 13 height 6
click at [374, 226] on input "False" at bounding box center [371, 223] width 6 height 5
radio input "true"
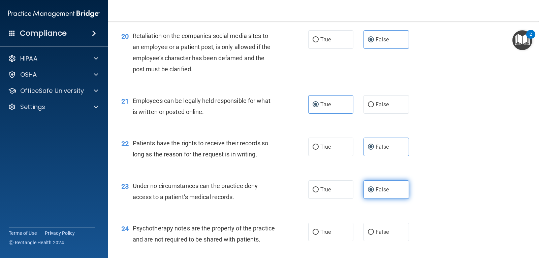
scroll to position [1280, 0]
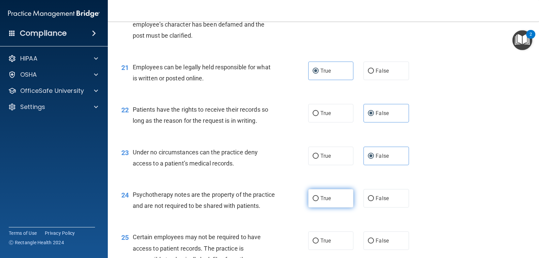
click at [337, 203] on label "True" at bounding box center [330, 198] width 45 height 19
click at [319, 201] on input "True" at bounding box center [316, 198] width 6 height 5
radio input "true"
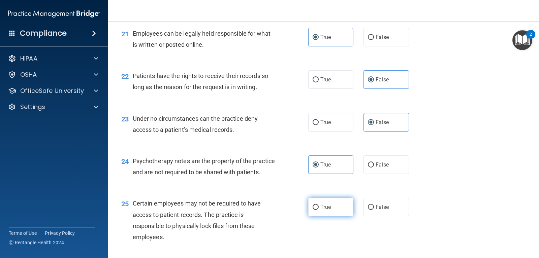
click at [335, 216] on label "True" at bounding box center [330, 207] width 45 height 19
click at [319, 210] on input "True" at bounding box center [316, 207] width 6 height 5
radio input "true"
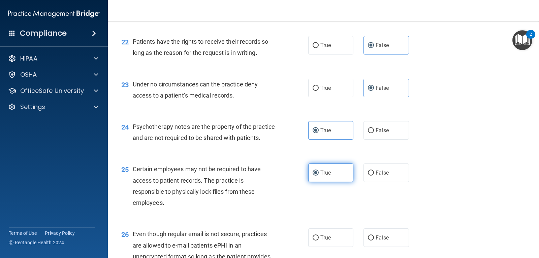
scroll to position [1381, 0]
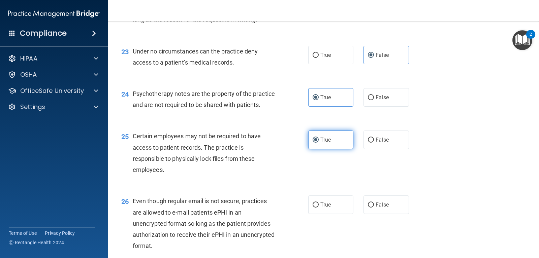
click at [335, 214] on label "True" at bounding box center [330, 205] width 45 height 19
click at [319, 208] on input "True" at bounding box center [316, 205] width 6 height 5
radio input "true"
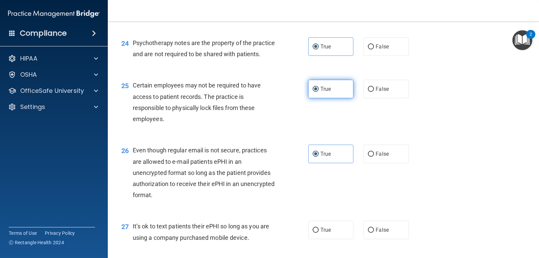
scroll to position [1449, 0]
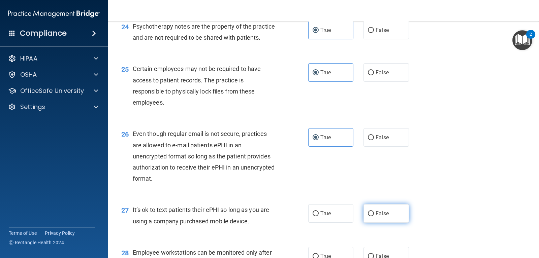
click at [374, 222] on label "False" at bounding box center [385, 213] width 45 height 19
click at [374, 217] on input "False" at bounding box center [371, 214] width 6 height 5
radio input "true"
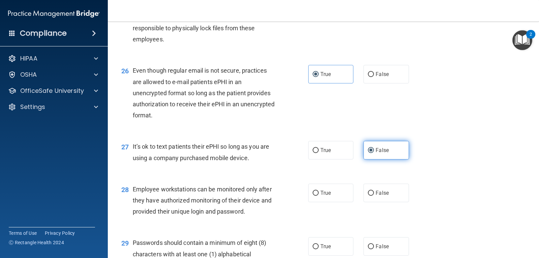
scroll to position [1516, 0]
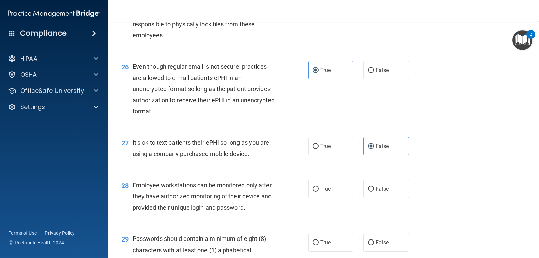
click at [374, 214] on div "28 Employee workstations can be monitored only after they have authorized monit…" at bounding box center [323, 198] width 414 height 54
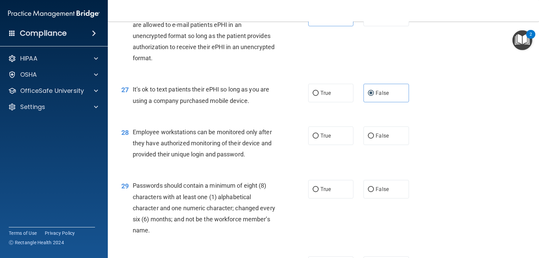
scroll to position [1583, 0]
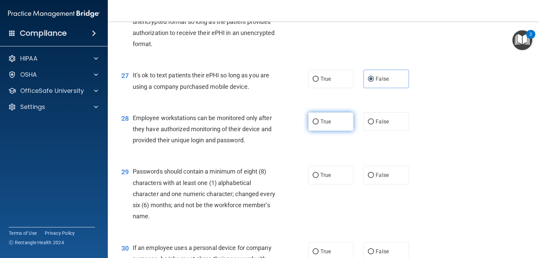
click at [334, 131] on label "True" at bounding box center [330, 122] width 45 height 19
click at [319, 125] on input "True" at bounding box center [316, 122] width 6 height 5
radio input "true"
click at [369, 125] on input "False" at bounding box center [371, 122] width 6 height 5
radio input "true"
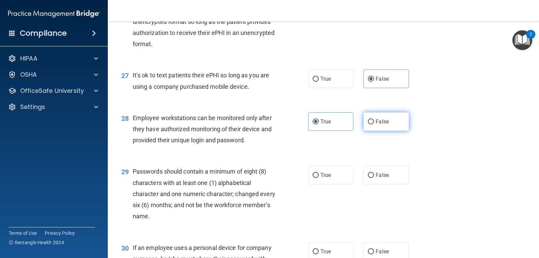
radio input "false"
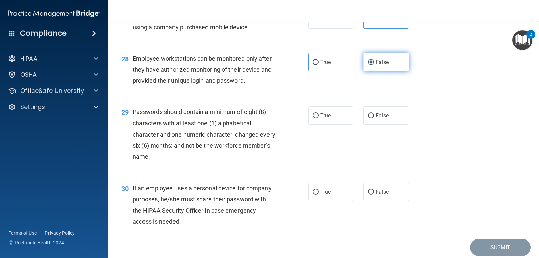
scroll to position [1679, 0]
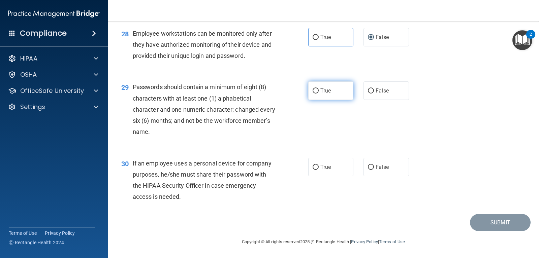
click at [328, 98] on label "True" at bounding box center [330, 91] width 45 height 19
click at [319, 94] on input "True" at bounding box center [316, 91] width 6 height 5
radio input "true"
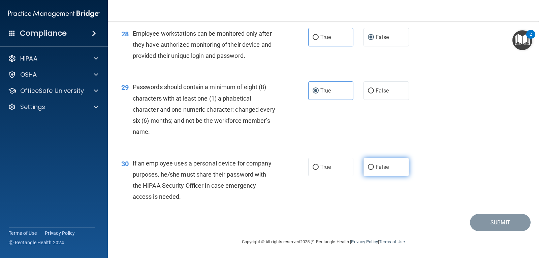
click at [381, 173] on label "False" at bounding box center [385, 167] width 45 height 19
click at [374, 170] on input "False" at bounding box center [371, 167] width 6 height 5
radio input "true"
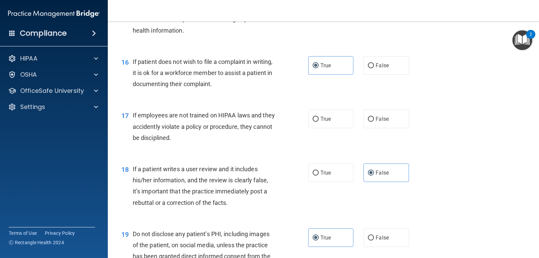
scroll to position [972, 0]
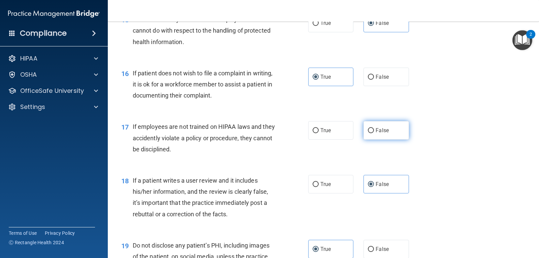
click at [392, 135] on label "False" at bounding box center [385, 130] width 45 height 19
click at [374, 133] on input "False" at bounding box center [371, 130] width 6 height 5
radio input "true"
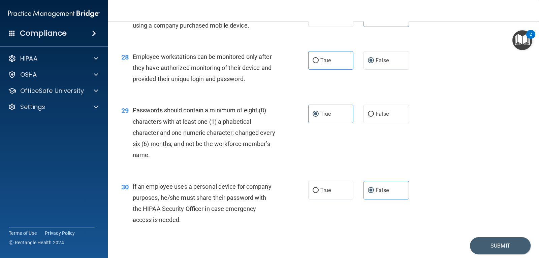
scroll to position [1679, 0]
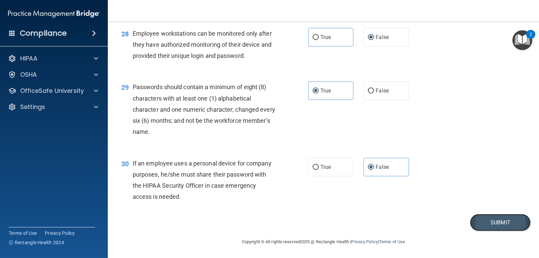
click at [493, 228] on button "Submit" at bounding box center [500, 222] width 61 height 17
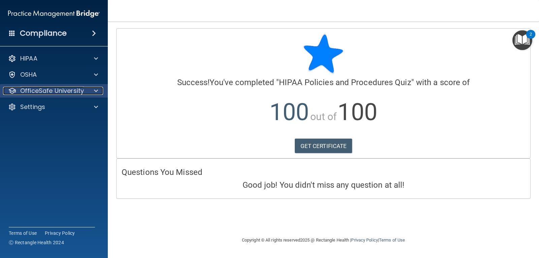
click at [91, 92] on div at bounding box center [95, 91] width 17 height 8
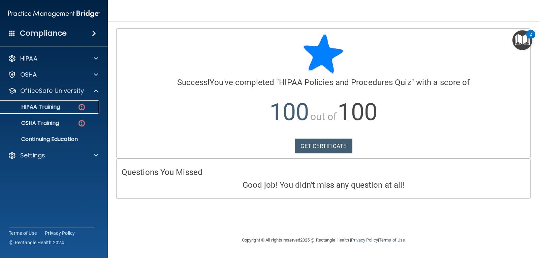
click at [81, 108] on img at bounding box center [81, 107] width 8 height 8
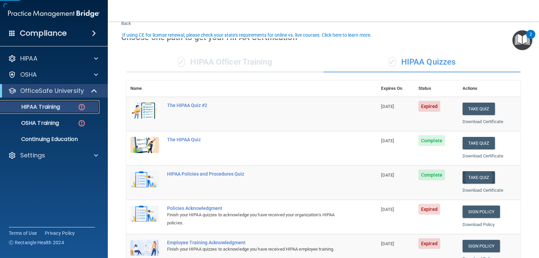
scroll to position [34, 0]
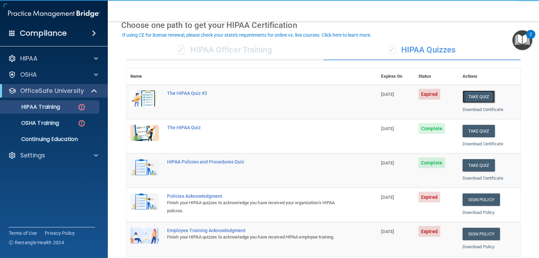
click at [463, 96] on button "Take Quiz" at bounding box center [479, 97] width 32 height 12
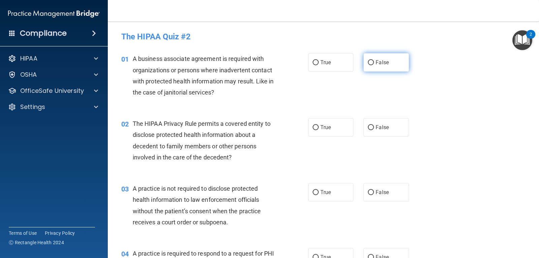
click at [386, 61] on label "False" at bounding box center [385, 62] width 45 height 19
click at [374, 61] on input "False" at bounding box center [371, 62] width 6 height 5
radio input "true"
click at [320, 125] on span "True" at bounding box center [325, 127] width 10 height 6
click at [318, 125] on input "True" at bounding box center [316, 127] width 6 height 5
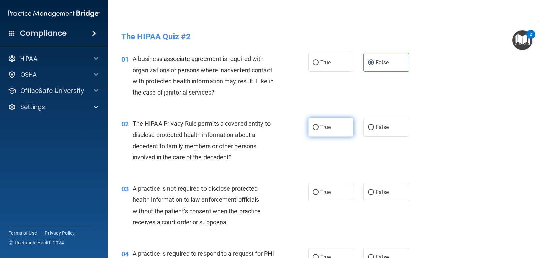
radio input "true"
click at [390, 199] on label "False" at bounding box center [385, 192] width 45 height 19
click at [374, 195] on input "False" at bounding box center [371, 192] width 6 height 5
radio input "true"
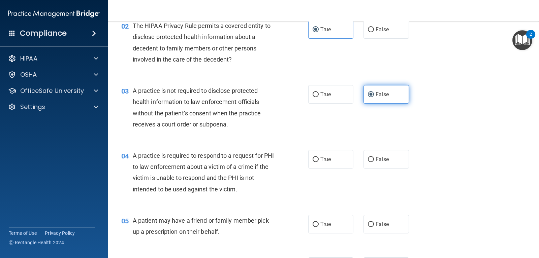
scroll to position [101, 0]
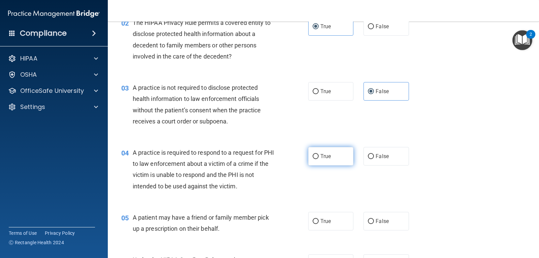
click at [323, 159] on span "True" at bounding box center [325, 156] width 10 height 6
click at [319, 159] on input "True" at bounding box center [316, 156] width 6 height 5
radio input "true"
click at [320, 218] on label "True" at bounding box center [330, 221] width 45 height 19
click at [319, 219] on input "True" at bounding box center [316, 221] width 6 height 5
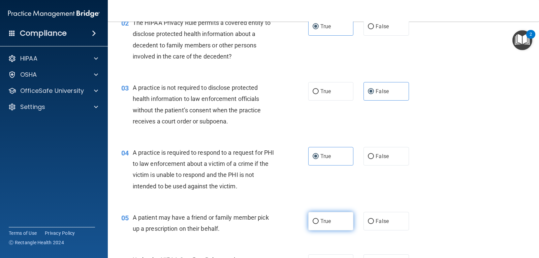
radio input "true"
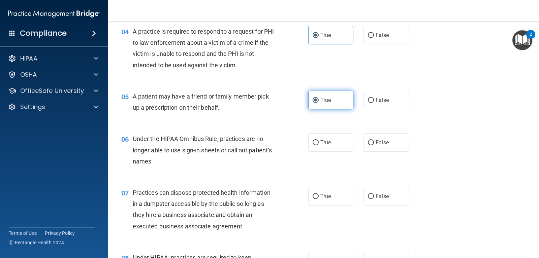
scroll to position [236, 0]
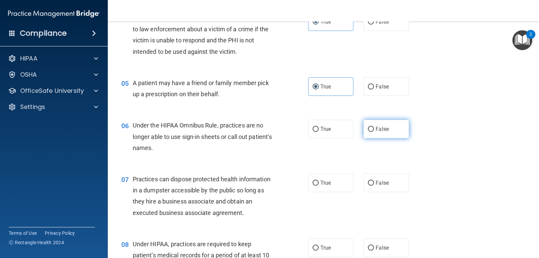
click at [381, 135] on label "False" at bounding box center [385, 129] width 45 height 19
click at [374, 132] on input "False" at bounding box center [371, 129] width 6 height 5
radio input "true"
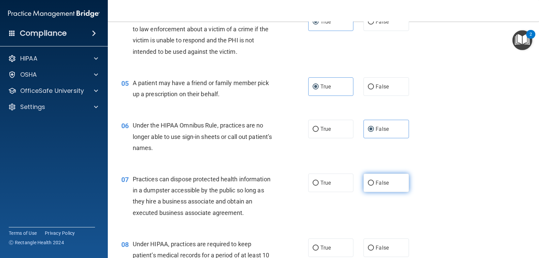
click at [386, 180] on label "False" at bounding box center [385, 183] width 45 height 19
click at [374, 181] on input "False" at bounding box center [371, 183] width 6 height 5
radio input "true"
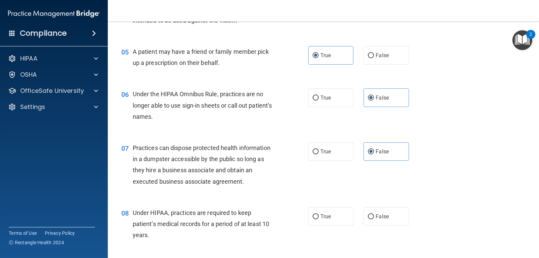
scroll to position [303, 0]
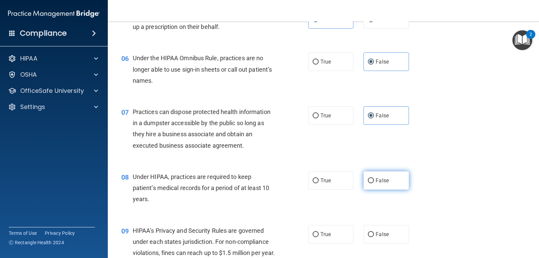
click at [384, 180] on span "False" at bounding box center [382, 181] width 13 height 6
click at [374, 180] on input "False" at bounding box center [371, 181] width 6 height 5
radio input "true"
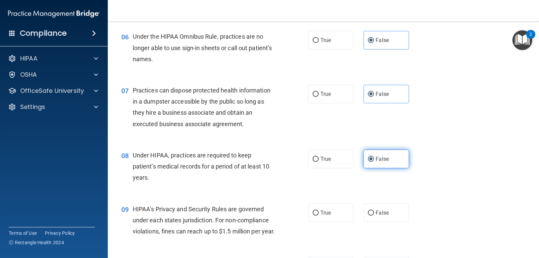
scroll to position [337, 0]
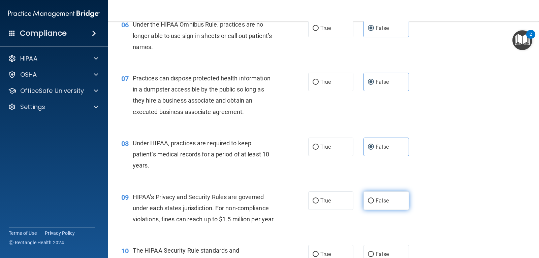
click at [379, 193] on label "False" at bounding box center [385, 201] width 45 height 19
click at [374, 199] on input "False" at bounding box center [371, 201] width 6 height 5
radio input "true"
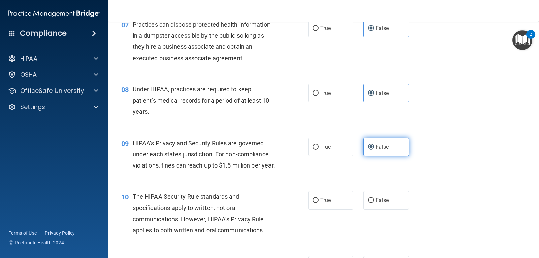
scroll to position [404, 0]
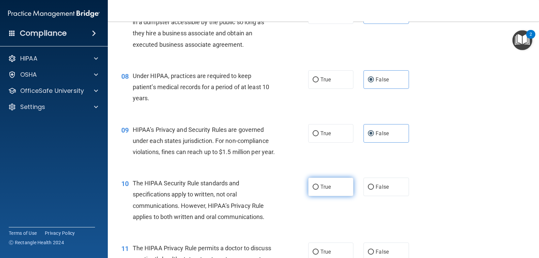
click at [320, 190] on span "True" at bounding box center [325, 187] width 10 height 6
click at [318, 190] on input "True" at bounding box center [316, 187] width 6 height 5
radio input "true"
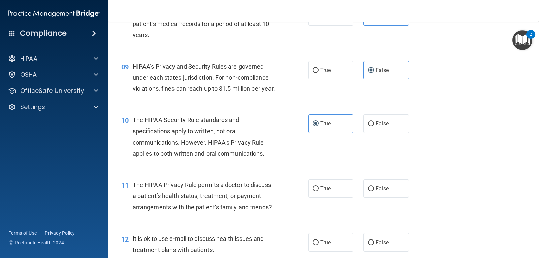
scroll to position [472, 0]
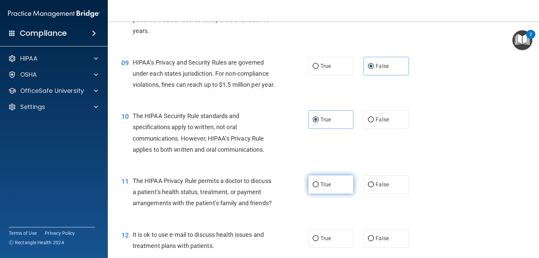
click at [329, 194] on label "True" at bounding box center [330, 185] width 45 height 19
click at [319, 188] on input "True" at bounding box center [316, 185] width 6 height 5
radio input "true"
click at [332, 248] on label "True" at bounding box center [330, 238] width 45 height 19
click at [319, 242] on input "True" at bounding box center [316, 238] width 6 height 5
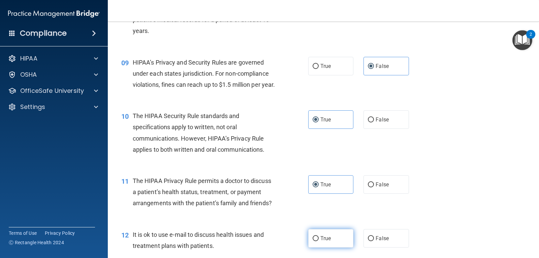
radio input "true"
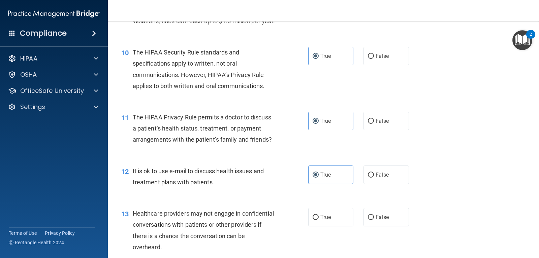
scroll to position [539, 0]
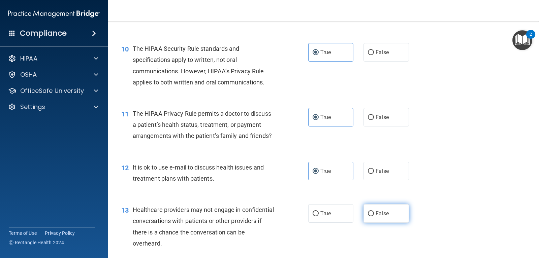
click at [384, 217] on span "False" at bounding box center [382, 214] width 13 height 6
click at [374, 217] on input "False" at bounding box center [371, 214] width 6 height 5
radio input "true"
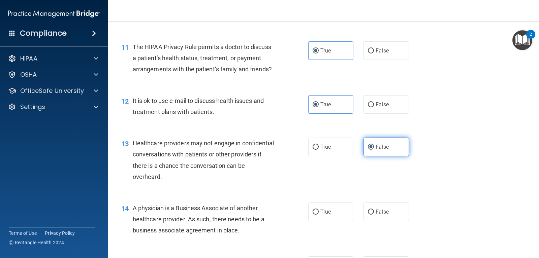
scroll to position [606, 0]
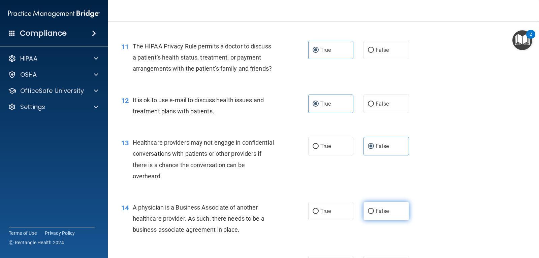
click at [384, 215] on span "False" at bounding box center [382, 211] width 13 height 6
click at [374, 214] on input "False" at bounding box center [371, 211] width 6 height 5
radio input "true"
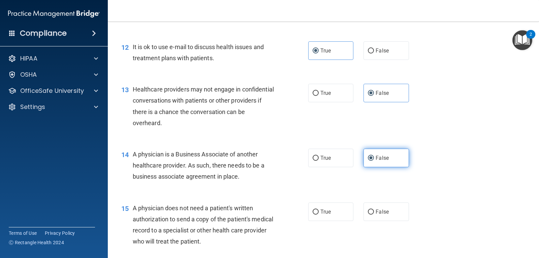
scroll to position [674, 0]
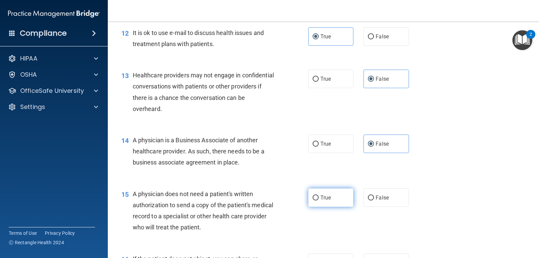
click at [331, 207] on label "True" at bounding box center [330, 198] width 45 height 19
click at [319, 201] on input "True" at bounding box center [316, 198] width 6 height 5
radio input "true"
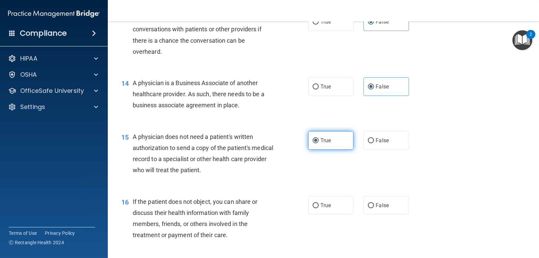
scroll to position [741, 0]
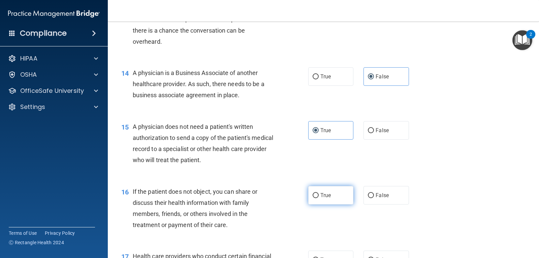
click at [330, 205] on label "True" at bounding box center [330, 195] width 45 height 19
click at [319, 198] on input "True" at bounding box center [316, 195] width 6 height 5
radio input "true"
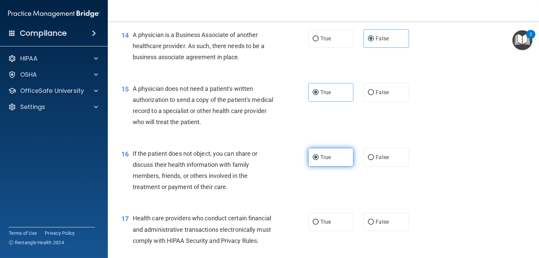
scroll to position [808, 0]
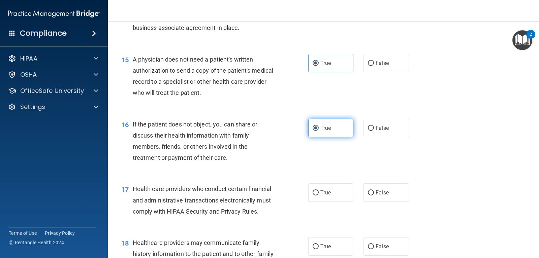
click at [330, 202] on label "True" at bounding box center [330, 193] width 45 height 19
click at [319, 196] on input "True" at bounding box center [316, 193] width 6 height 5
radio input "true"
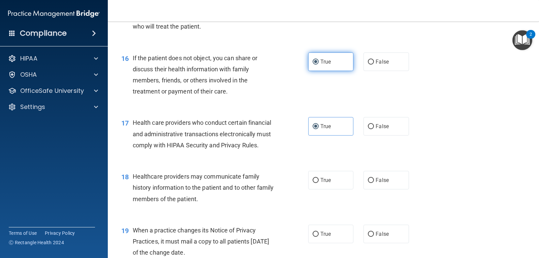
scroll to position [876, 0]
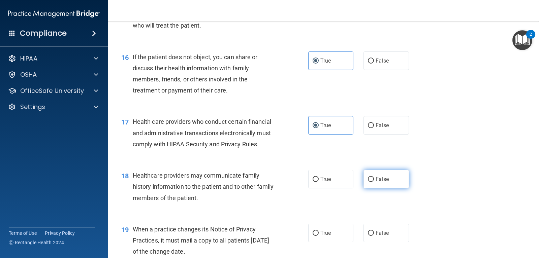
click at [376, 183] on span "False" at bounding box center [382, 179] width 13 height 6
click at [374, 182] on input "False" at bounding box center [371, 179] width 6 height 5
radio input "true"
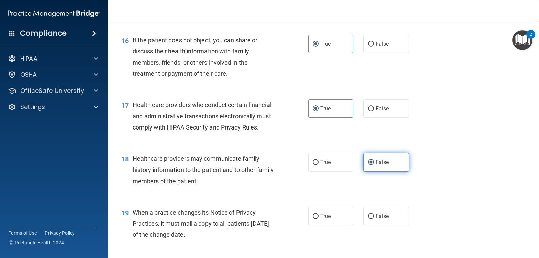
scroll to position [910, 0]
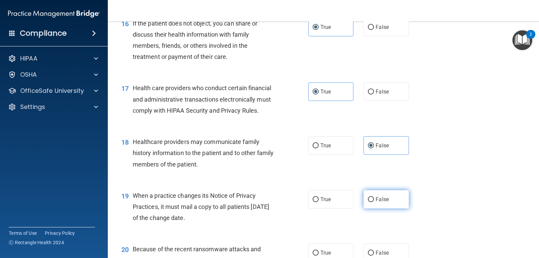
click at [376, 202] on label "False" at bounding box center [385, 199] width 45 height 19
click at [374, 202] on input "False" at bounding box center [371, 199] width 6 height 5
radio input "true"
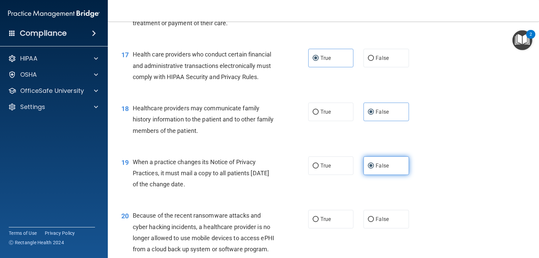
scroll to position [977, 0]
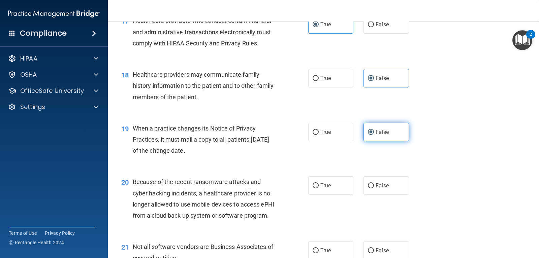
click at [376, 195] on label "False" at bounding box center [385, 186] width 45 height 19
click at [374, 189] on input "False" at bounding box center [371, 186] width 6 height 5
radio input "true"
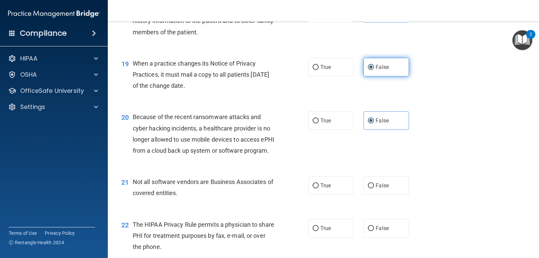
scroll to position [1044, 0]
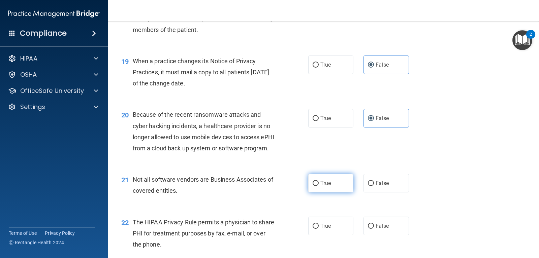
click at [337, 193] on label "True" at bounding box center [330, 183] width 45 height 19
click at [319, 186] on input "True" at bounding box center [316, 183] width 6 height 5
radio input "true"
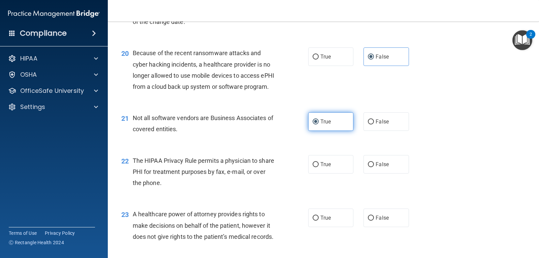
scroll to position [1112, 0]
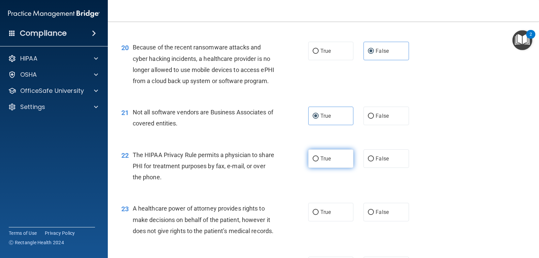
click at [329, 168] on label "True" at bounding box center [330, 159] width 45 height 19
click at [319, 162] on input "True" at bounding box center [316, 159] width 6 height 5
radio input "true"
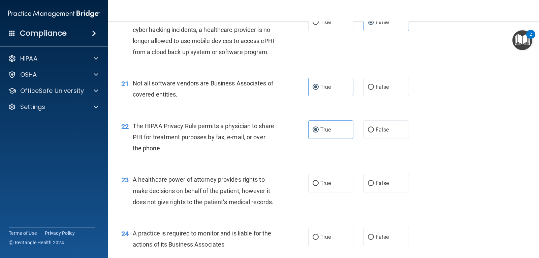
scroll to position [1179, 0]
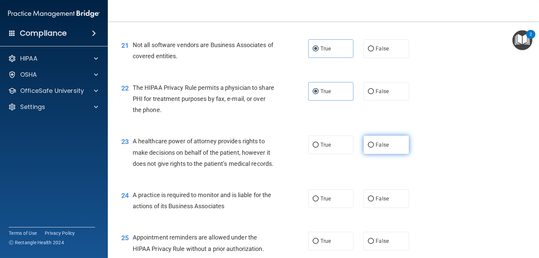
click at [369, 154] on label "False" at bounding box center [385, 145] width 45 height 19
click at [369, 148] on input "False" at bounding box center [371, 145] width 6 height 5
radio input "true"
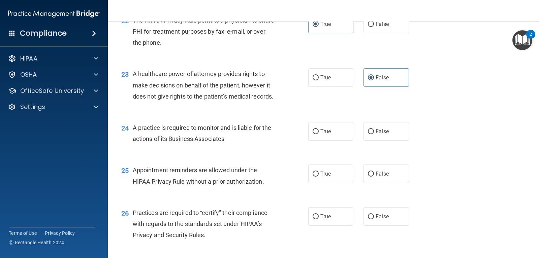
scroll to position [1280, 0]
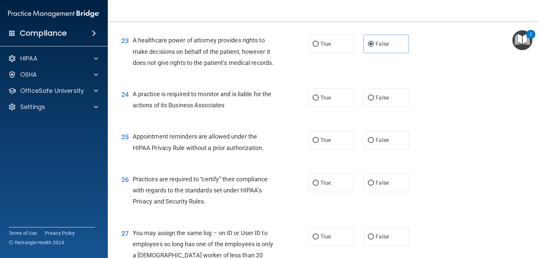
click at [370, 165] on div "25 Appointment reminders are allowed under the HIPAA Privacy Rule without a pri…" at bounding box center [323, 144] width 414 height 42
click at [337, 150] on label "True" at bounding box center [330, 140] width 45 height 19
click at [319, 143] on input "True" at bounding box center [316, 140] width 6 height 5
radio input "true"
click at [383, 101] on span "False" at bounding box center [382, 98] width 13 height 6
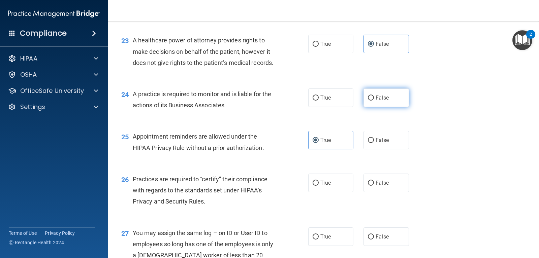
click at [374, 101] on input "False" at bounding box center [371, 98] width 6 height 5
radio input "true"
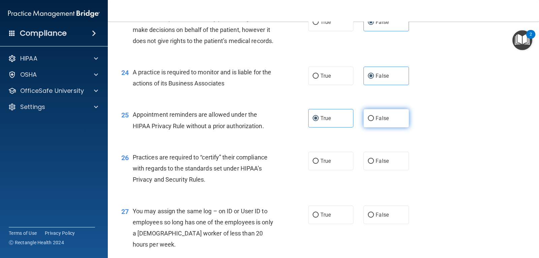
scroll to position [1347, 0]
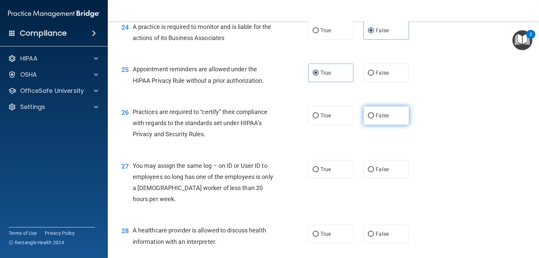
click at [375, 125] on label "False" at bounding box center [385, 115] width 45 height 19
click at [374, 119] on input "False" at bounding box center [371, 116] width 6 height 5
radio input "true"
click at [374, 152] on div "26 Practices are required to “certify” their compliance with regards to the sta…" at bounding box center [323, 125] width 414 height 54
click at [375, 179] on label "False" at bounding box center [385, 169] width 45 height 19
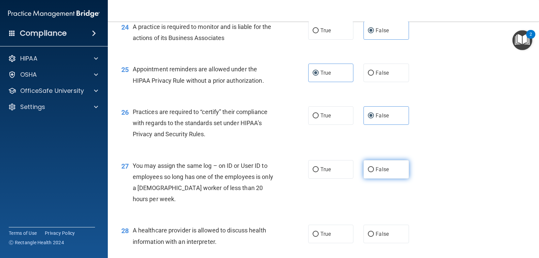
click at [374, 172] on input "False" at bounding box center [371, 169] width 6 height 5
radio input "true"
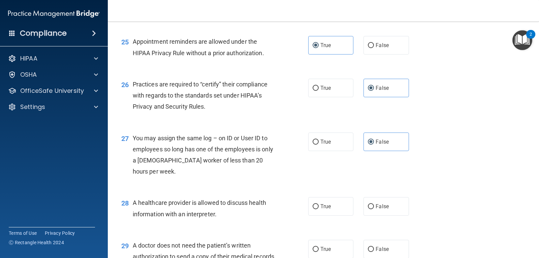
scroll to position [1415, 0]
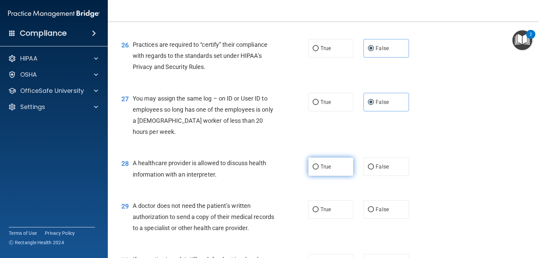
click at [321, 170] on span "True" at bounding box center [325, 167] width 10 height 6
click at [319, 170] on input "True" at bounding box center [316, 167] width 6 height 5
radio input "true"
click at [332, 219] on label "True" at bounding box center [330, 209] width 45 height 19
click at [319, 213] on input "True" at bounding box center [316, 210] width 6 height 5
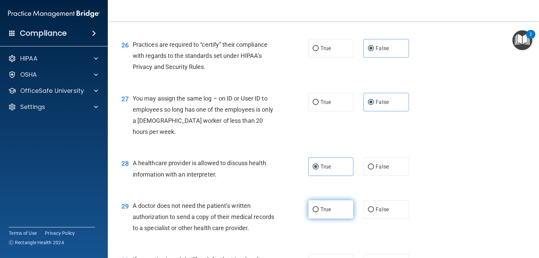
radio input "true"
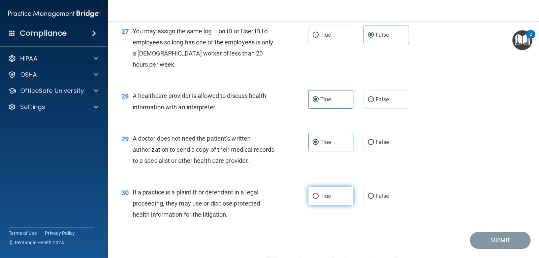
click at [328, 205] on label "True" at bounding box center [330, 196] width 45 height 19
click at [319, 199] on input "True" at bounding box center [316, 196] width 6 height 5
radio input "true"
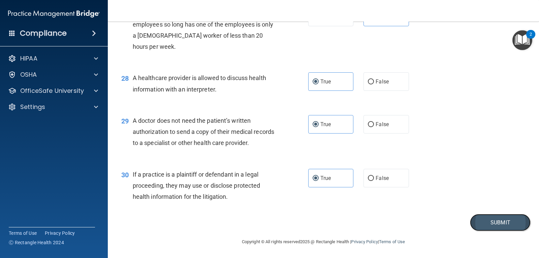
click at [488, 223] on button "Submit" at bounding box center [500, 222] width 61 height 17
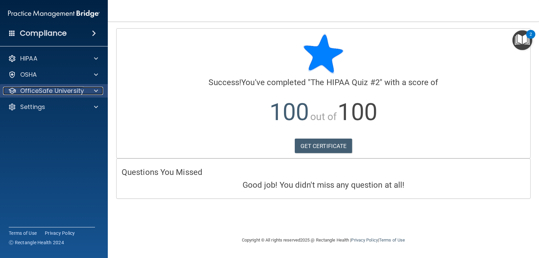
click at [101, 92] on div at bounding box center [95, 91] width 17 height 8
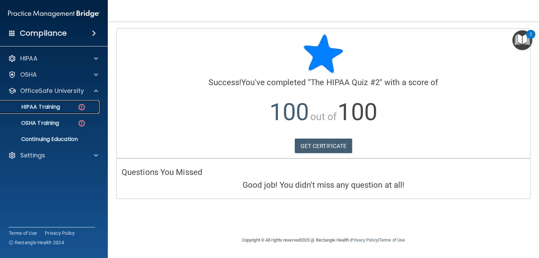
click at [81, 103] on img at bounding box center [81, 107] width 8 height 8
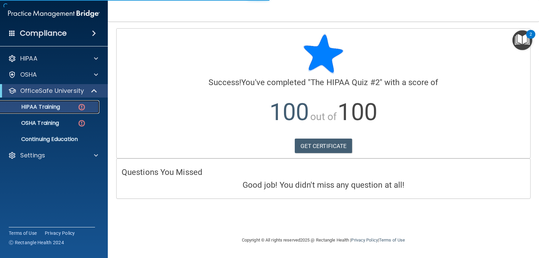
click at [82, 105] on img at bounding box center [81, 107] width 8 height 8
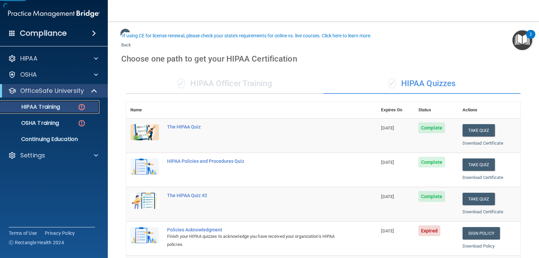
scroll to position [101, 0]
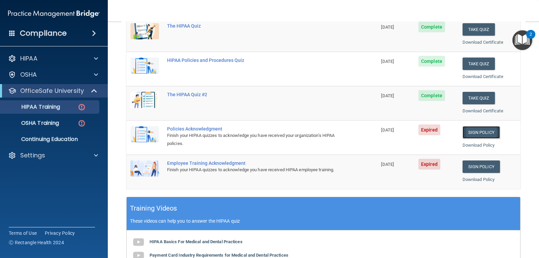
click at [481, 130] on link "Sign Policy" at bounding box center [481, 132] width 37 height 12
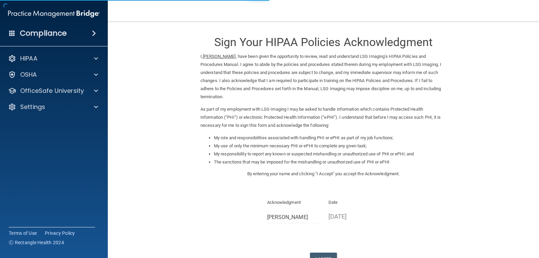
scroll to position [50, 0]
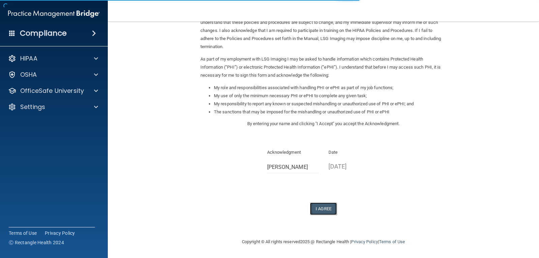
click at [324, 208] on button "I Agree" at bounding box center [323, 209] width 27 height 12
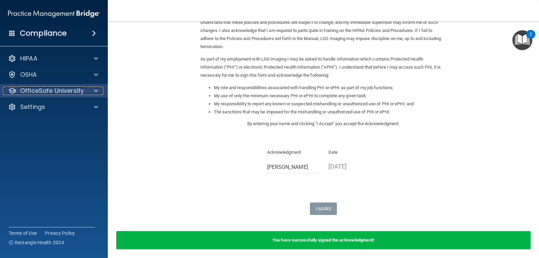
click at [84, 90] on div "OfficeSafe University" at bounding box center [45, 91] width 84 height 8
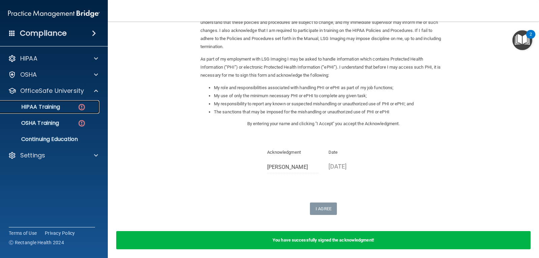
click at [84, 109] on img at bounding box center [81, 107] width 8 height 8
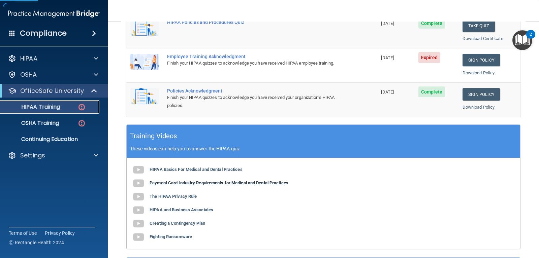
scroll to position [114, 0]
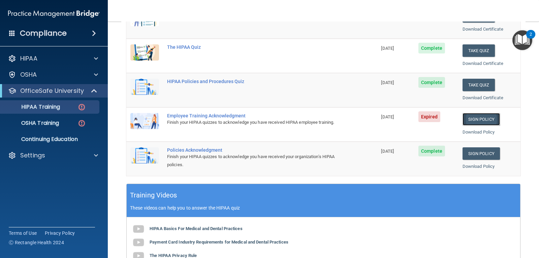
click at [479, 114] on link "Sign Policy" at bounding box center [481, 119] width 37 height 12
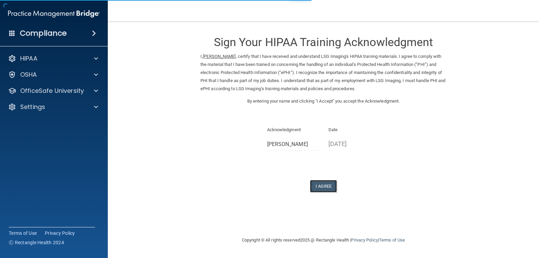
click at [320, 183] on button "I Agree" at bounding box center [323, 186] width 27 height 12
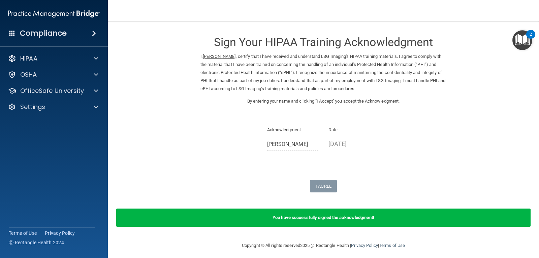
scroll to position [4, 0]
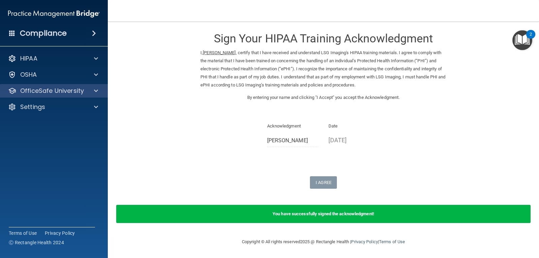
click at [87, 95] on div "OfficeSafe University" at bounding box center [54, 90] width 108 height 13
click at [96, 90] on span at bounding box center [96, 91] width 4 height 8
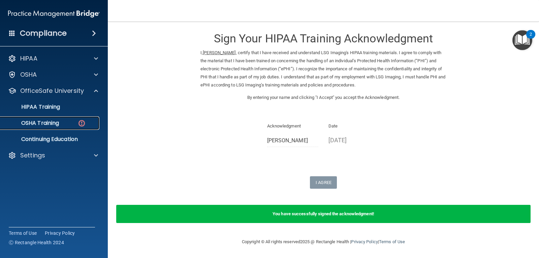
click at [83, 122] on img at bounding box center [81, 123] width 8 height 8
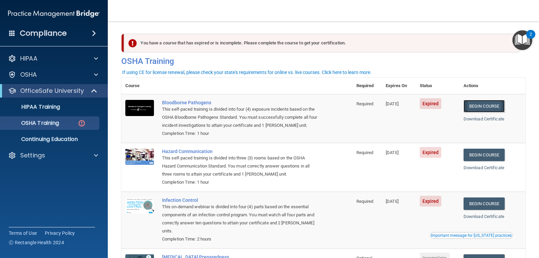
click at [487, 106] on link "Begin Course" at bounding box center [484, 106] width 41 height 12
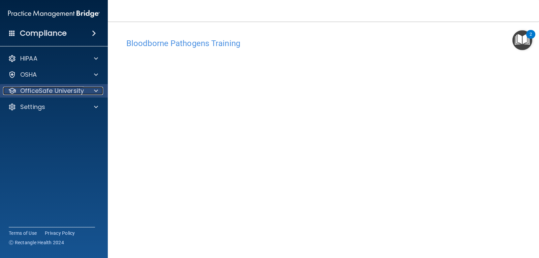
click at [95, 94] on span at bounding box center [96, 91] width 4 height 8
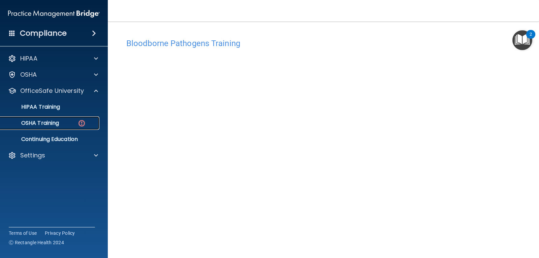
click at [81, 123] on img at bounding box center [81, 123] width 8 height 8
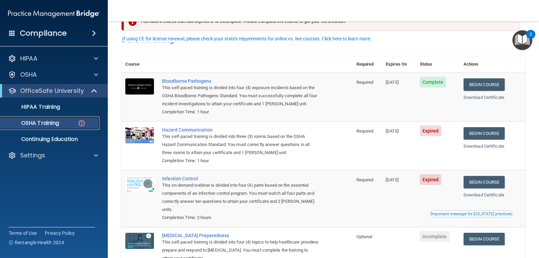
scroll to position [34, 0]
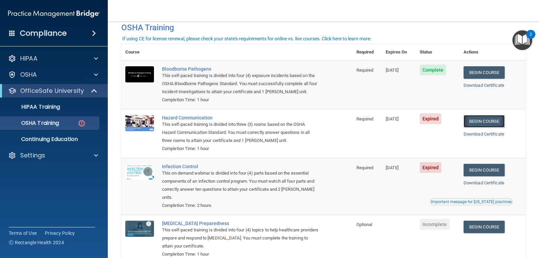
click at [487, 122] on link "Begin Course" at bounding box center [484, 121] width 41 height 12
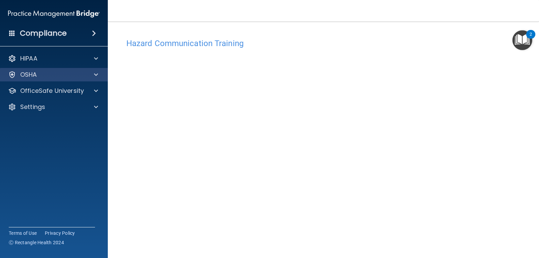
click at [94, 70] on div "OSHA" at bounding box center [54, 74] width 108 height 13
click at [96, 75] on span at bounding box center [96, 75] width 4 height 8
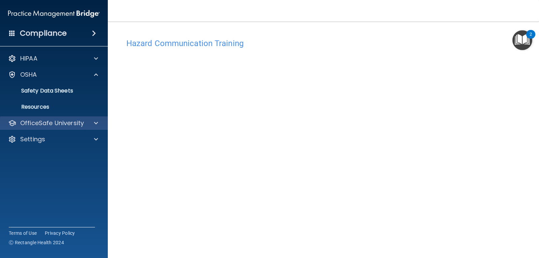
click at [87, 118] on div "OfficeSafe University" at bounding box center [54, 123] width 108 height 13
click at [96, 121] on span at bounding box center [96, 123] width 4 height 8
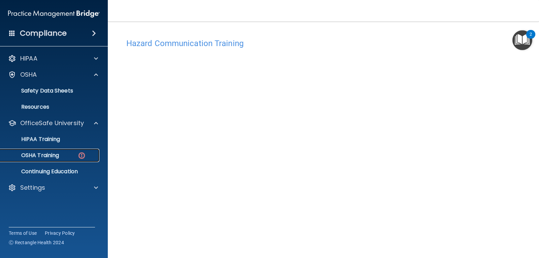
click at [81, 157] on img at bounding box center [81, 156] width 8 height 8
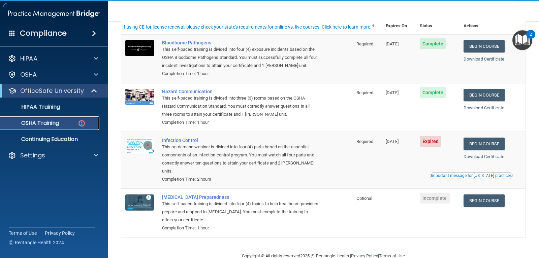
scroll to position [66, 0]
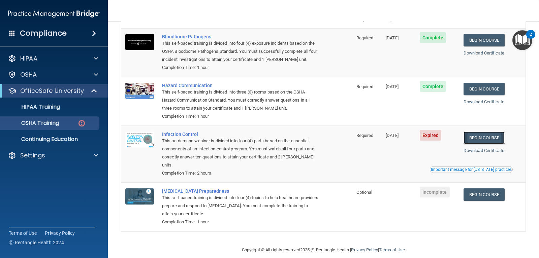
click at [498, 139] on link "Begin Course" at bounding box center [484, 138] width 41 height 12
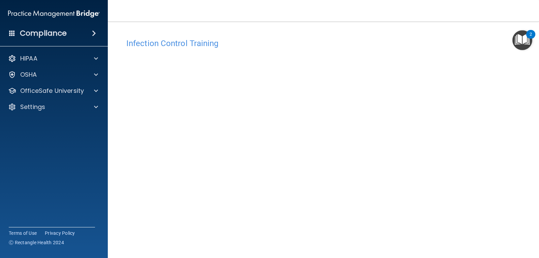
scroll to position [30, 0]
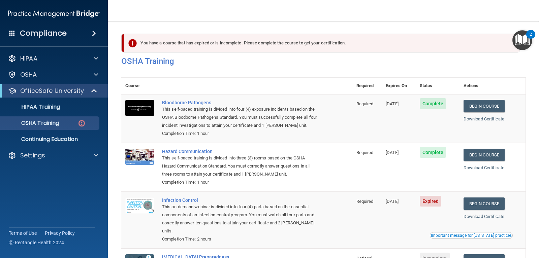
scroll to position [66, 0]
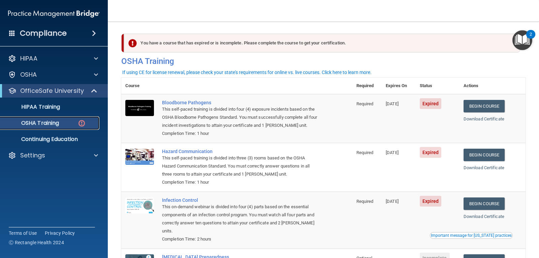
click at [56, 126] on p "OSHA Training" at bounding box center [31, 123] width 55 height 7
click at [81, 123] on img at bounding box center [81, 123] width 8 height 8
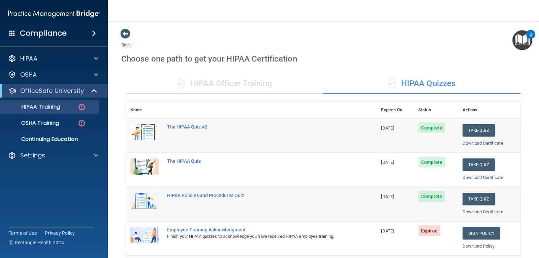
scroll to position [114, 0]
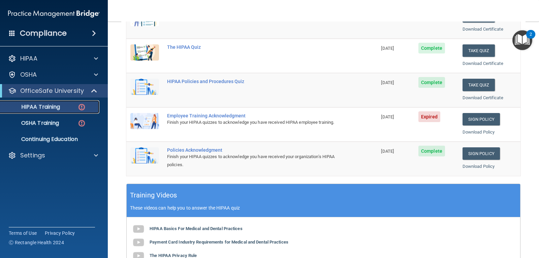
click at [37, 105] on p "HIPAA Training" at bounding box center [32, 107] width 56 height 7
click at [76, 107] on div "HIPAA Training" at bounding box center [50, 107] width 92 height 7
click at [80, 108] on img at bounding box center [81, 107] width 8 height 8
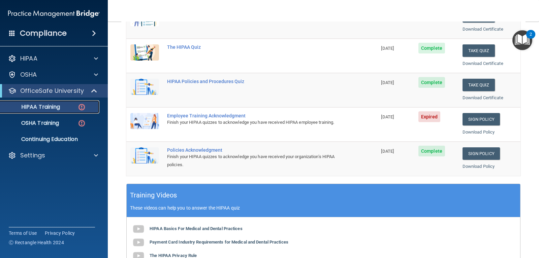
click at [23, 109] on p "HIPAA Training" at bounding box center [32, 107] width 56 height 7
click at [81, 104] on img at bounding box center [81, 107] width 8 height 8
click at [81, 105] on img at bounding box center [81, 107] width 8 height 8
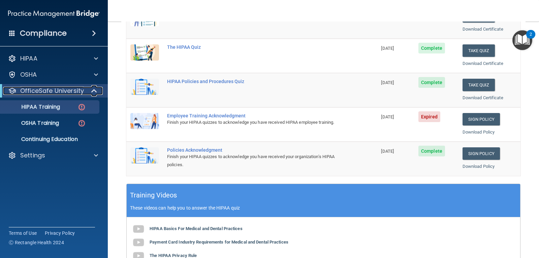
click at [97, 91] on span at bounding box center [95, 91] width 6 height 8
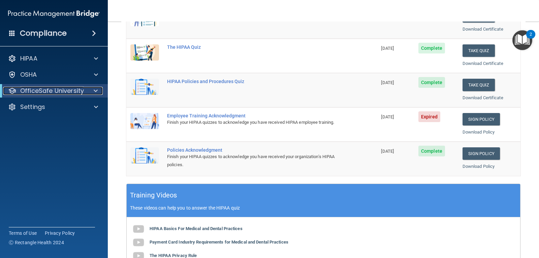
click at [97, 91] on span at bounding box center [96, 91] width 4 height 8
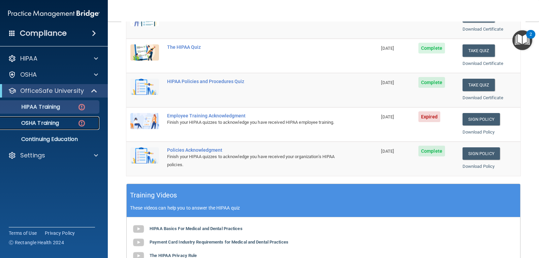
click at [54, 125] on p "OSHA Training" at bounding box center [31, 123] width 55 height 7
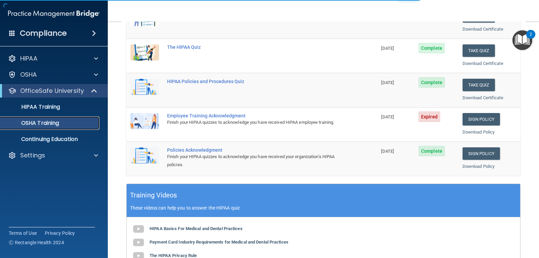
scroll to position [47, 0]
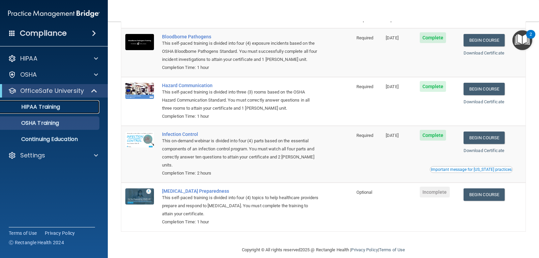
click at [66, 105] on div "HIPAA Training" at bounding box center [50, 107] width 92 height 7
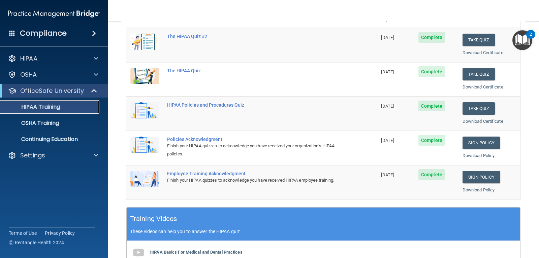
scroll to position [13, 0]
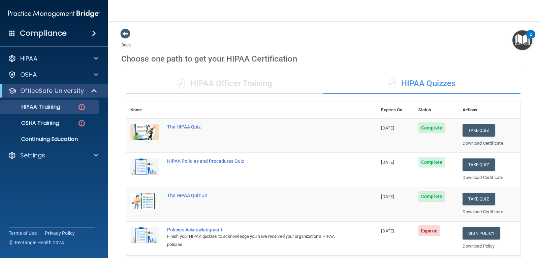
scroll to position [101, 0]
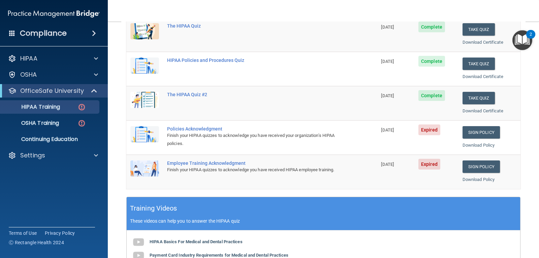
click at [326, 168] on div "Finish your HIPAA quizzes to acknowledge you have received HIPAA employee train…" at bounding box center [255, 170] width 176 height 8
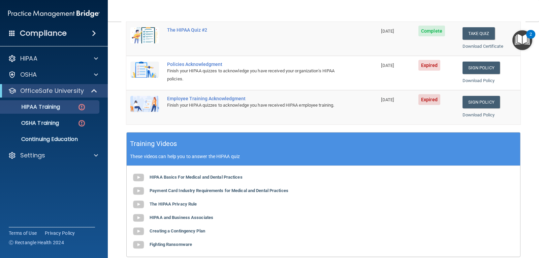
scroll to position [249, 0]
